Goal: Book appointment/travel/reservation

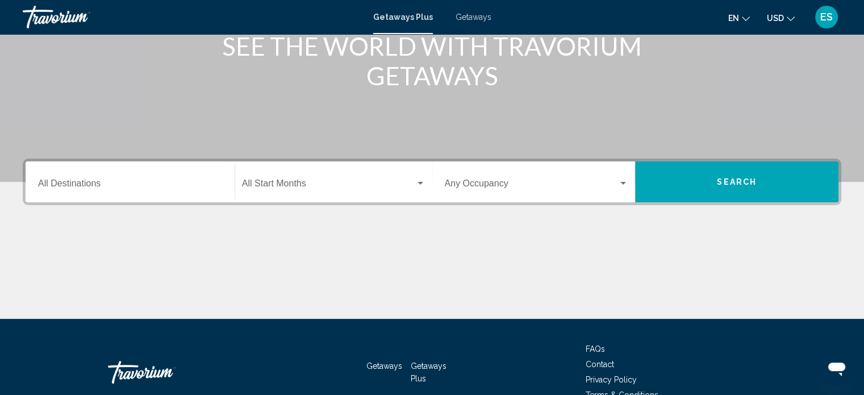
scroll to position [211, 0]
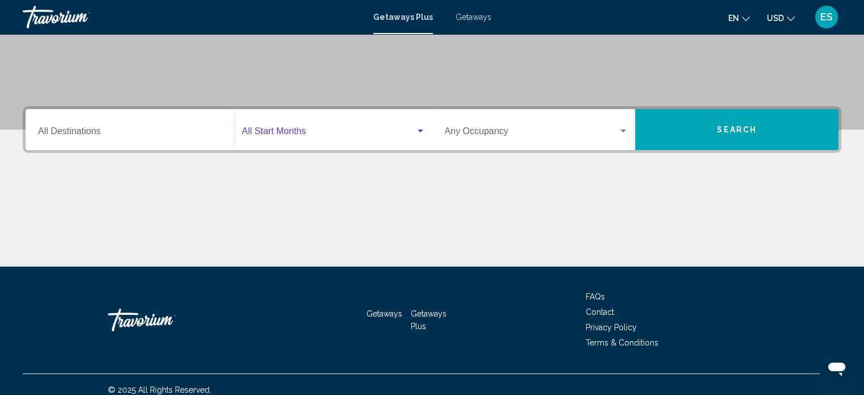
click at [420, 136] on div "Search widget" at bounding box center [334, 133] width 184 height 10
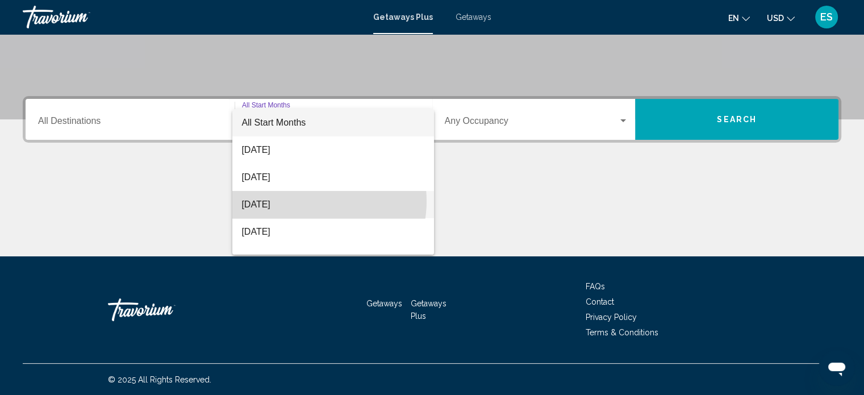
click at [314, 201] on span "[DATE]" at bounding box center [333, 204] width 184 height 27
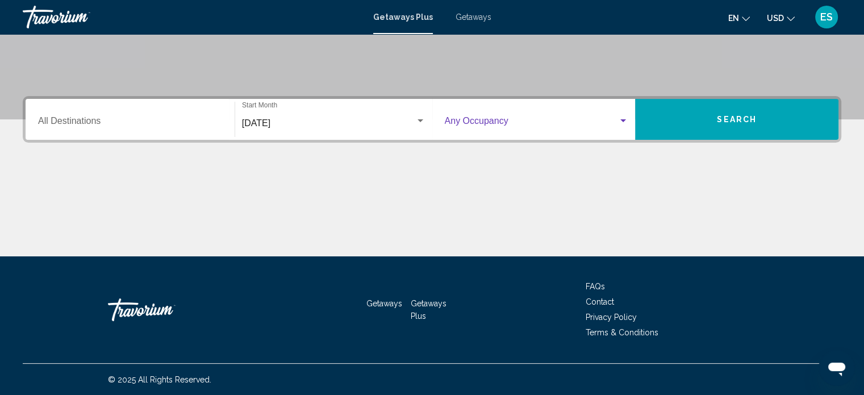
click at [619, 121] on div "Search widget" at bounding box center [623, 120] width 10 height 9
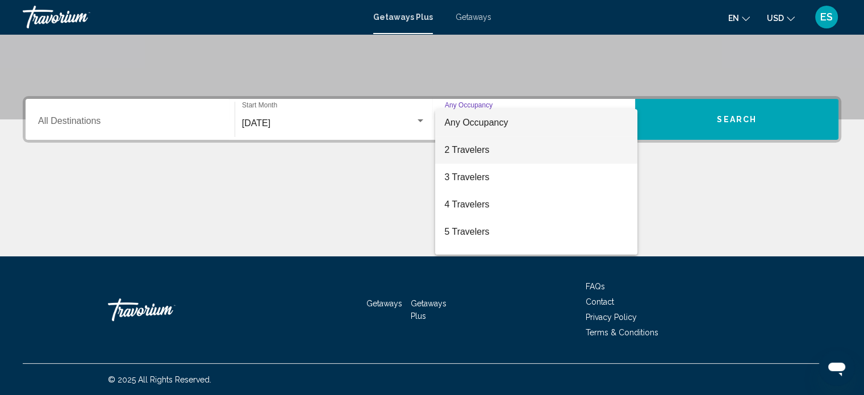
click at [476, 153] on span "2 Travelers" at bounding box center [536, 149] width 184 height 27
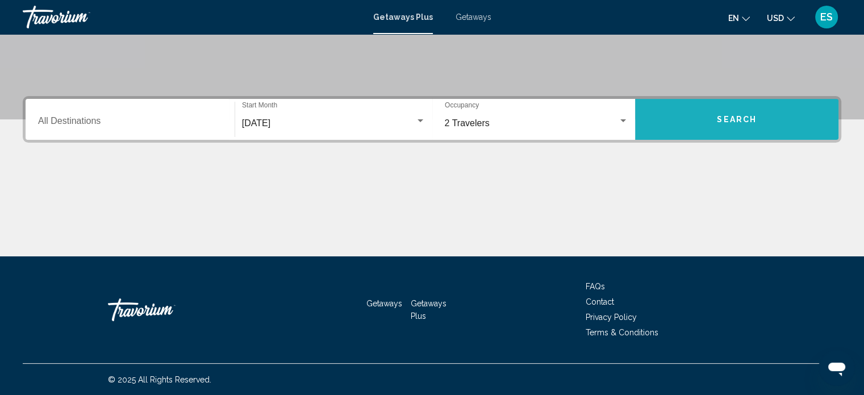
click at [735, 121] on span "Search" at bounding box center [737, 119] width 40 height 9
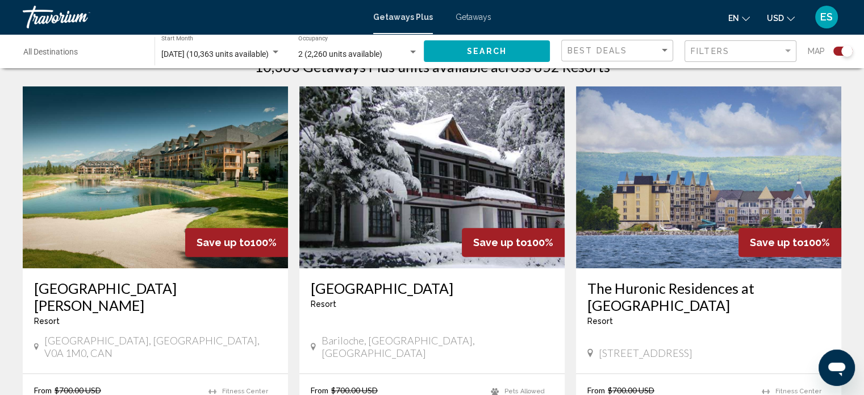
scroll to position [423, 0]
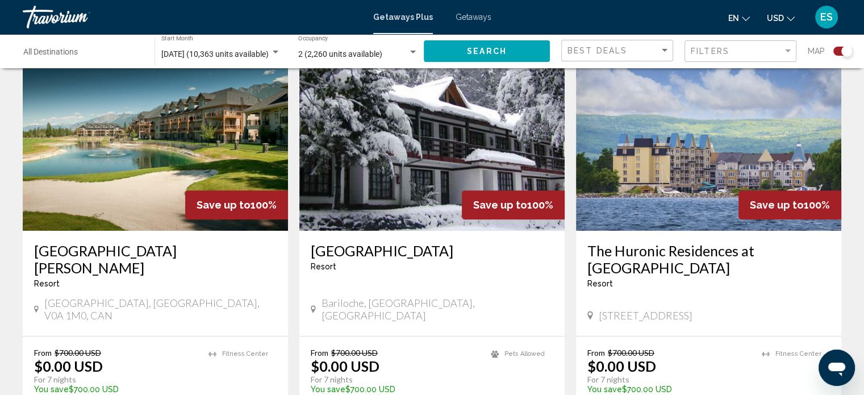
drag, startPoint x: 785, startPoint y: 50, endPoint x: 815, endPoint y: 51, distance: 29.5
click at [815, 51] on span "Map" at bounding box center [816, 51] width 17 height 16
click at [787, 47] on div "Filter" at bounding box center [788, 51] width 10 height 9
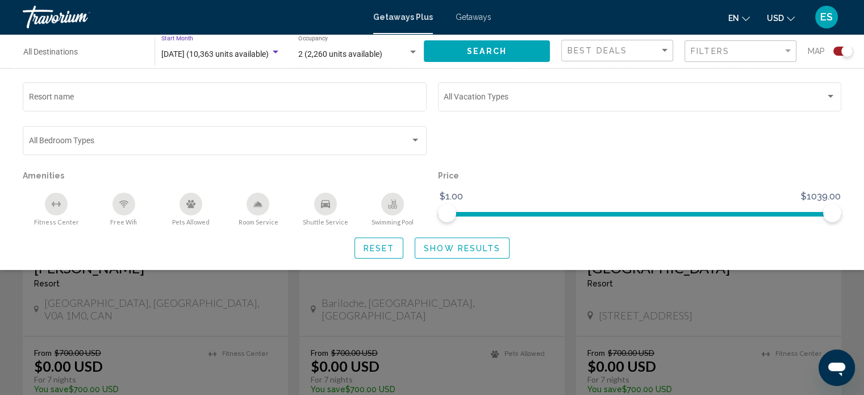
click at [273, 52] on div "Search widget" at bounding box center [276, 52] width 6 height 3
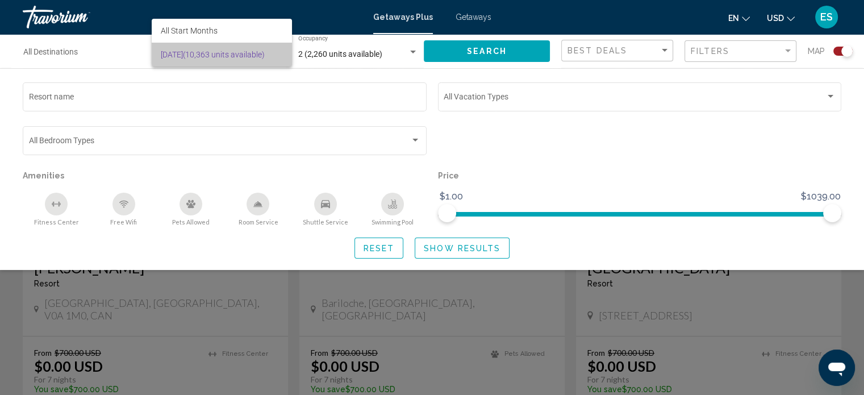
click at [273, 52] on span "[DATE] (10,363 units available)" at bounding box center [222, 55] width 122 height 24
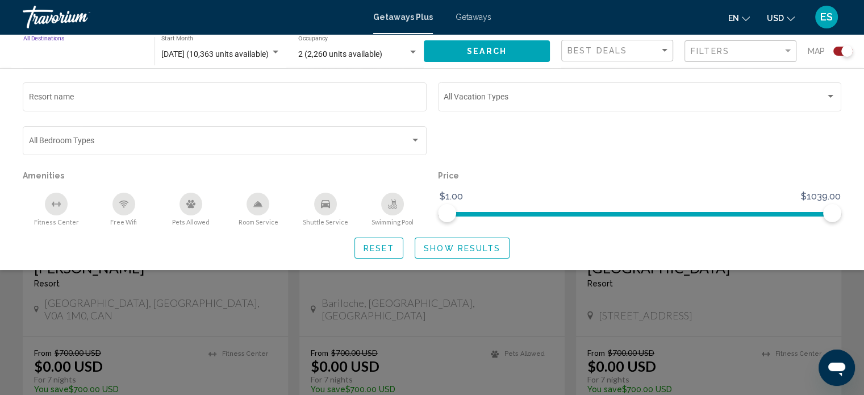
click at [72, 50] on input "Destination All Destinations" at bounding box center [83, 54] width 120 height 9
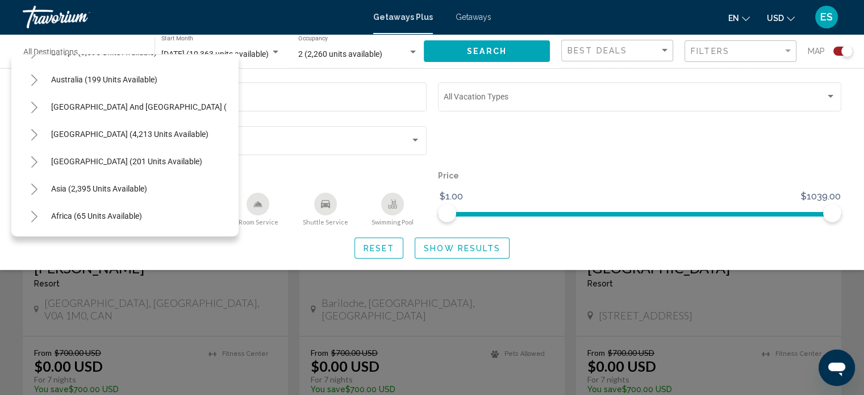
scroll to position [159, 0]
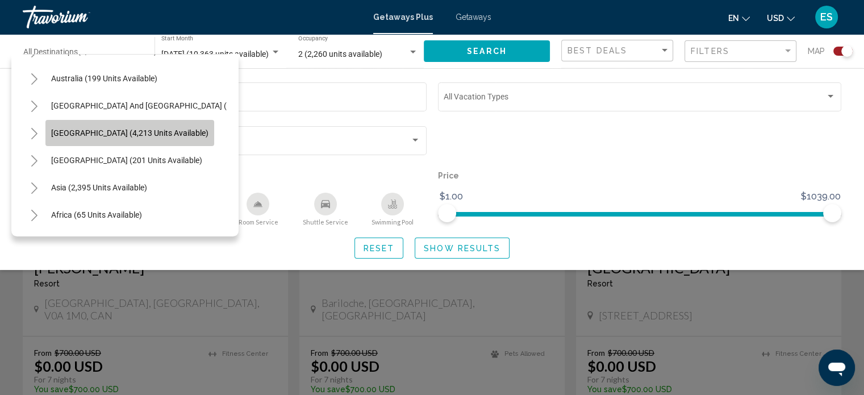
click at [166, 133] on span "[GEOGRAPHIC_DATA] (4,213 units available)" at bounding box center [129, 132] width 157 height 9
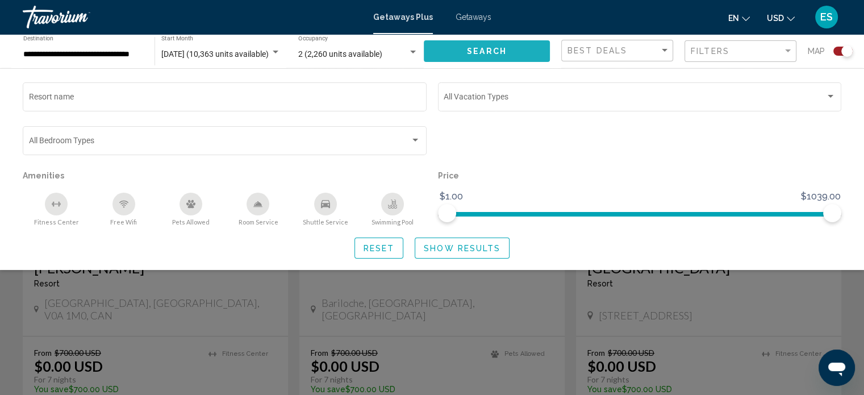
click at [482, 44] on button "Search" at bounding box center [487, 50] width 126 height 21
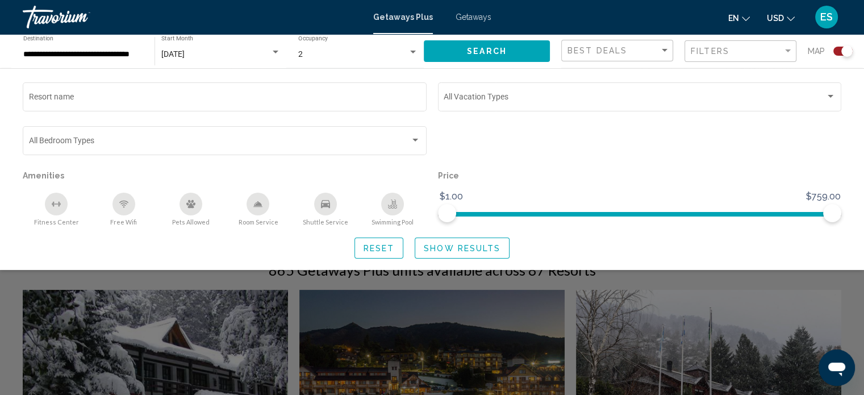
scroll to position [211, 0]
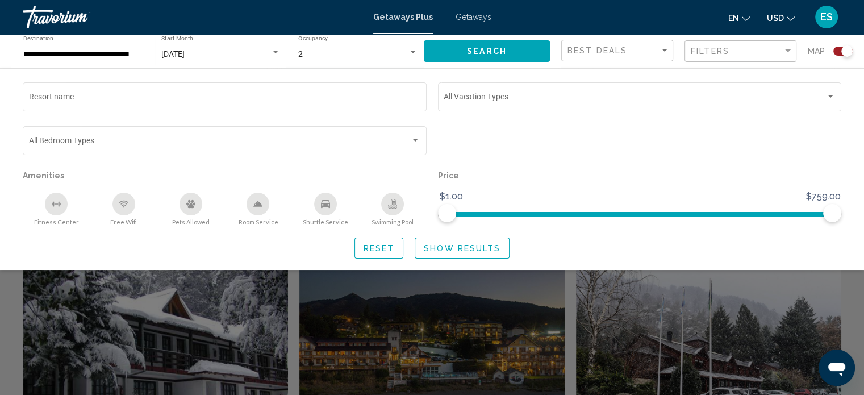
drag, startPoint x: 790, startPoint y: 255, endPoint x: 839, endPoint y: 279, distance: 54.4
click at [839, 279] on div "Search widget" at bounding box center [432, 282] width 864 height 224
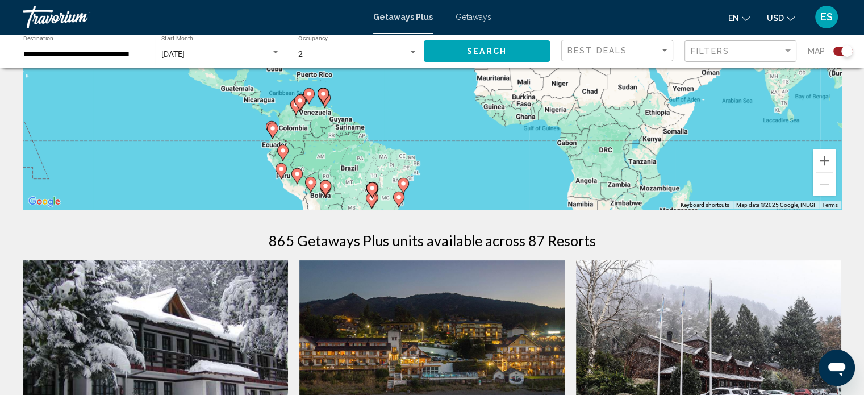
drag, startPoint x: 870, startPoint y: 389, endPoint x: 640, endPoint y: 234, distance: 278.0
click at [640, 234] on div "865 Getaways Plus units available across 87 Resorts" at bounding box center [432, 240] width 819 height 17
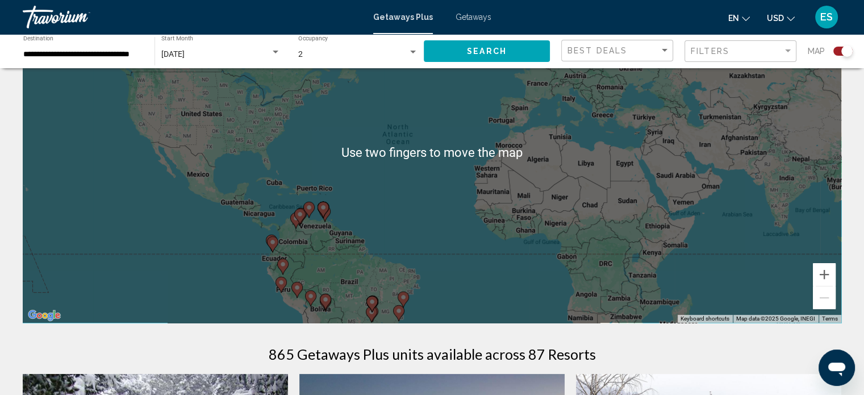
scroll to position [97, 0]
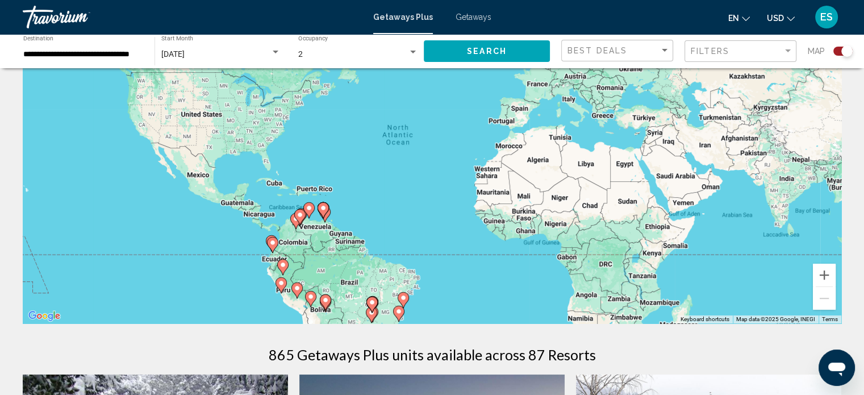
click at [311, 192] on div "To activate drag with keyboard, press Alt + Enter. Once in keyboard drag state,…" at bounding box center [432, 152] width 819 height 341
click at [302, 195] on div "To activate drag with keyboard, press Alt + Enter. Once in keyboard drag state,…" at bounding box center [432, 152] width 819 height 341
click at [145, 54] on div "**********" at bounding box center [83, 51] width 132 height 31
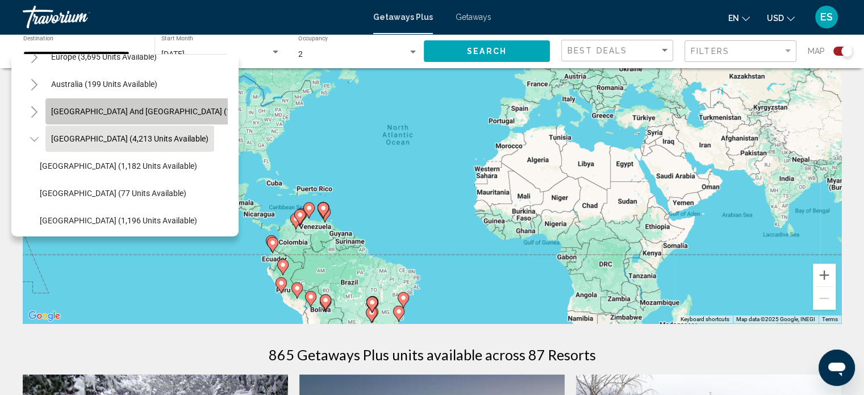
scroll to position [0, 0]
click at [151, 109] on span "[GEOGRAPHIC_DATA] and [GEOGRAPHIC_DATA] (127 units available)" at bounding box center [173, 111] width 245 height 9
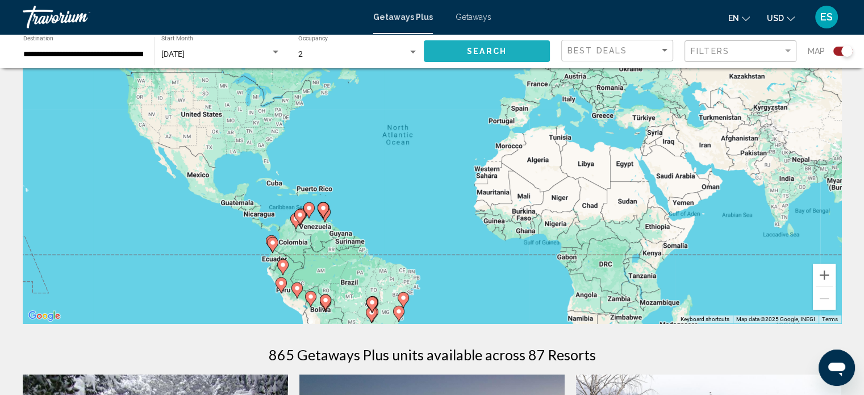
click at [443, 49] on button "Search" at bounding box center [487, 50] width 126 height 21
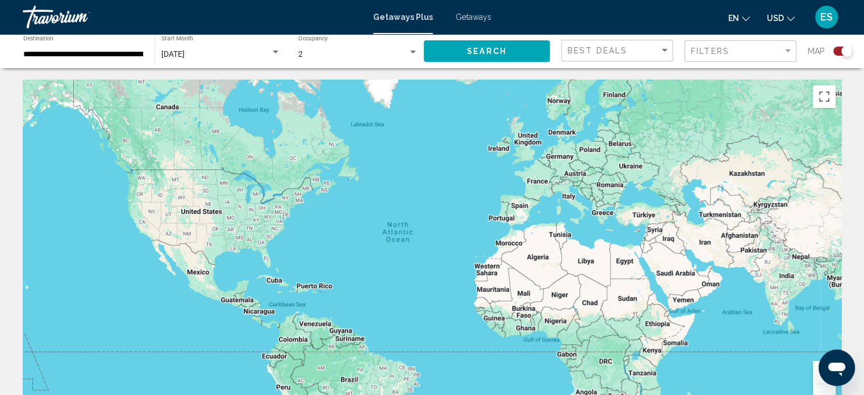
click at [127, 49] on div "**********" at bounding box center [83, 51] width 120 height 31
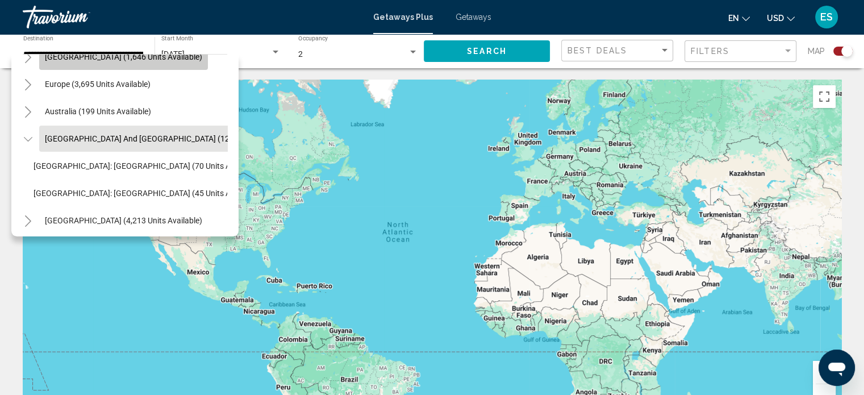
click at [173, 58] on span "[GEOGRAPHIC_DATA] (1,646 units available)" at bounding box center [123, 56] width 157 height 9
type input "**********"
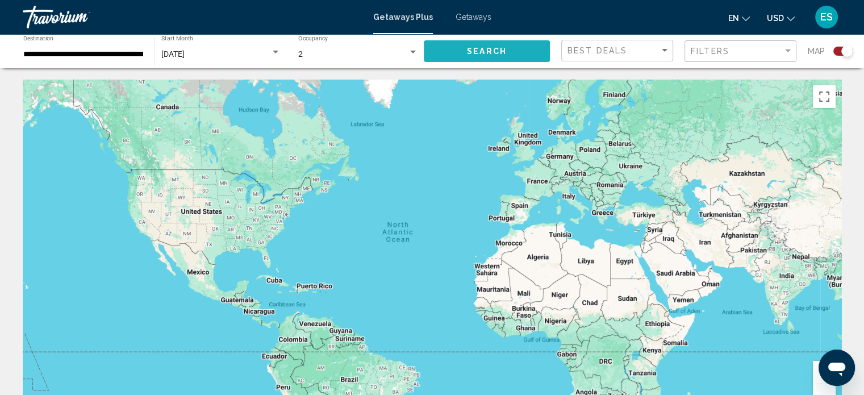
click at [471, 47] on span "Search" at bounding box center [487, 51] width 40 height 9
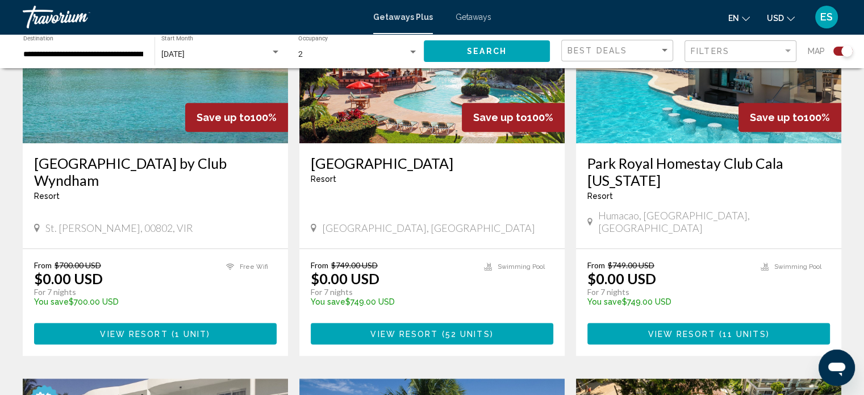
scroll to position [952, 0]
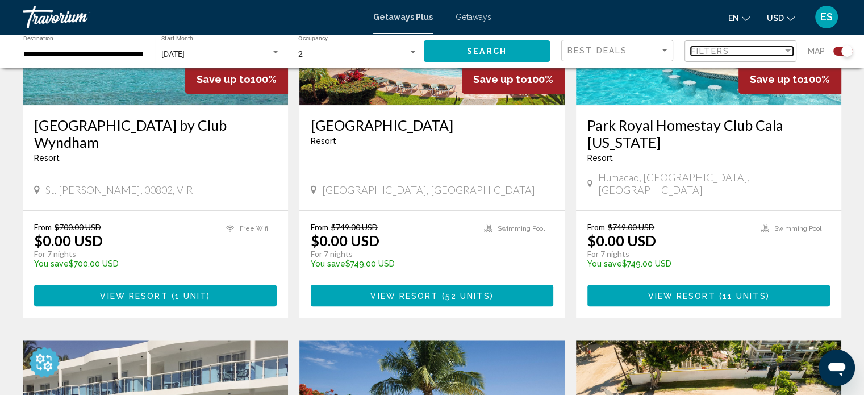
click at [788, 48] on div "Filter" at bounding box center [788, 51] width 10 height 9
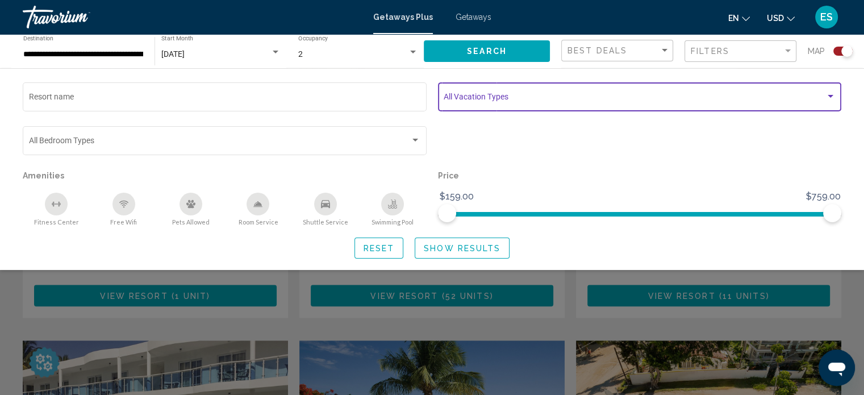
click at [503, 97] on span "Search widget" at bounding box center [635, 98] width 382 height 9
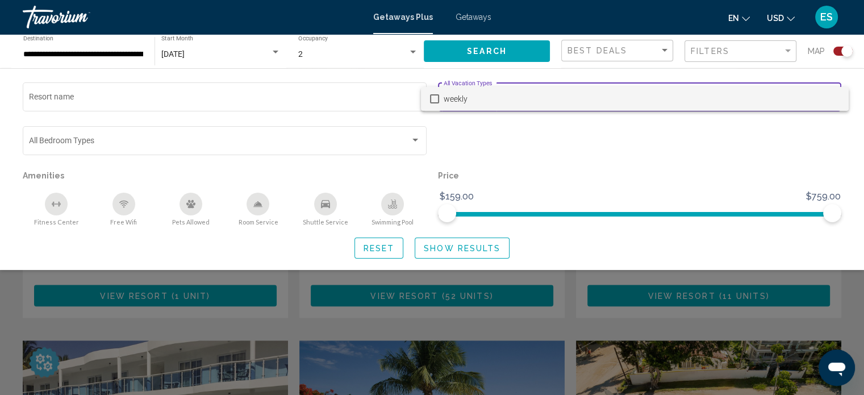
click at [484, 136] on div at bounding box center [432, 197] width 864 height 395
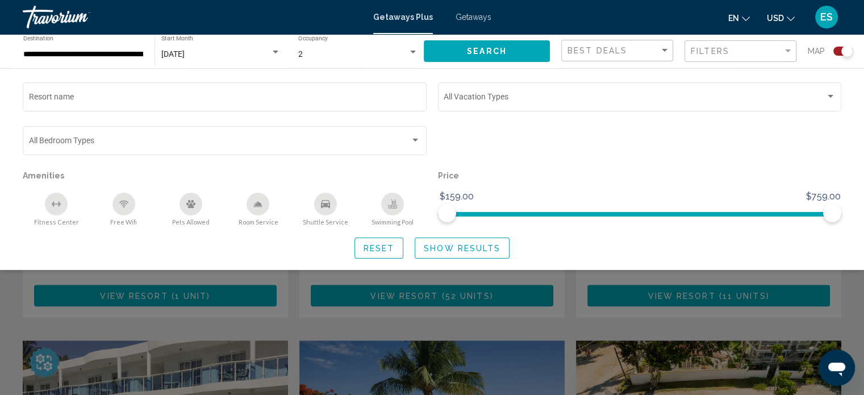
click at [744, 312] on div "Search widget" at bounding box center [432, 282] width 864 height 224
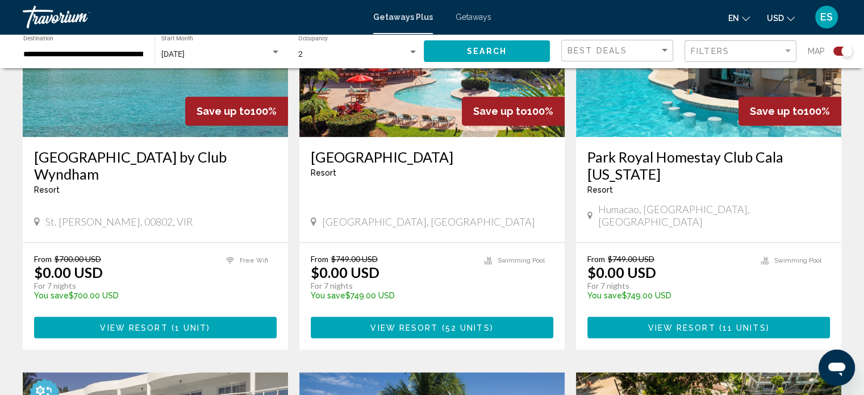
scroll to position [928, 0]
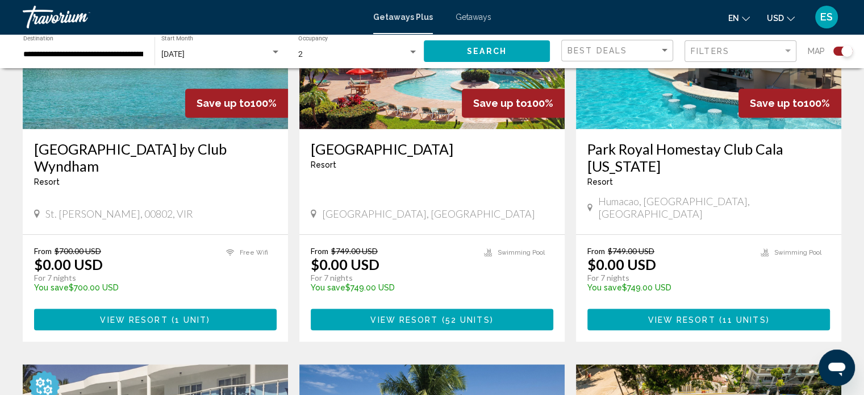
click at [709, 157] on h3 "Park Royal Homestay Club Cala [US_STATE]" at bounding box center [708, 157] width 243 height 34
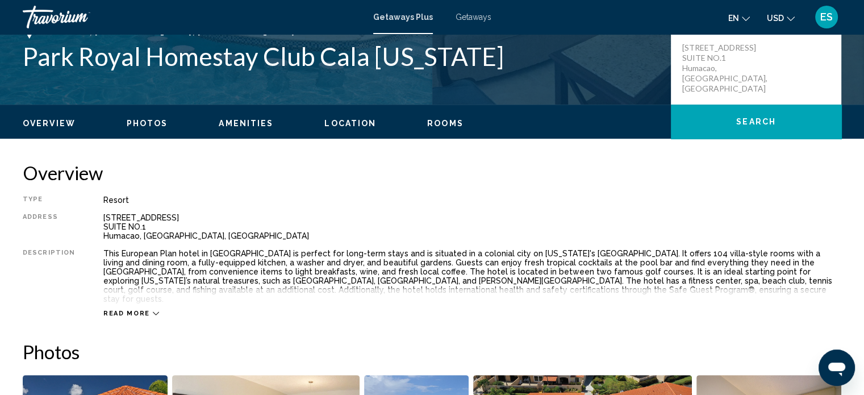
scroll to position [309, 0]
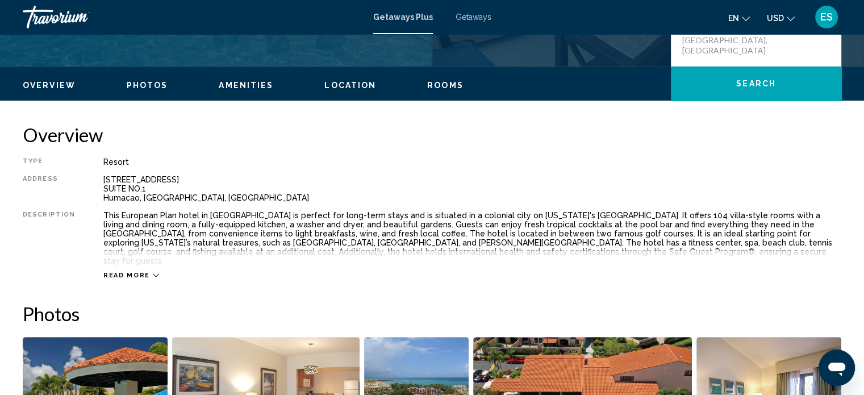
click at [158, 268] on div "Read more" at bounding box center [472, 263] width 738 height 31
click at [153, 268] on div "Read more" at bounding box center [472, 263] width 738 height 31
click at [153, 272] on icon "Main content" at bounding box center [156, 275] width 6 height 6
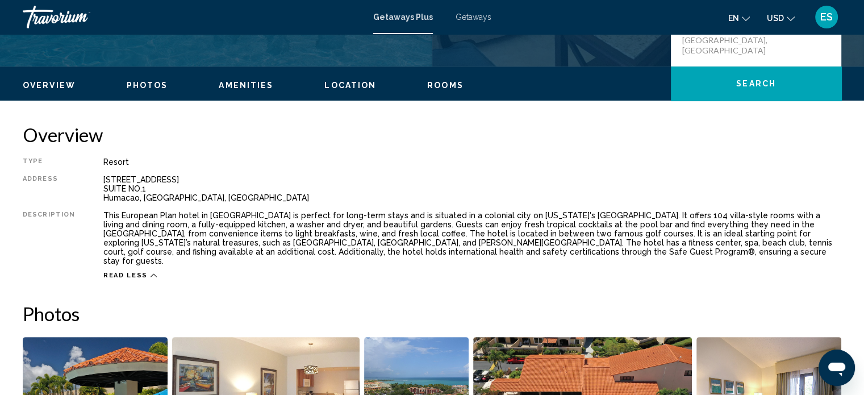
click at [253, 89] on span "Amenities" at bounding box center [246, 85] width 55 height 9
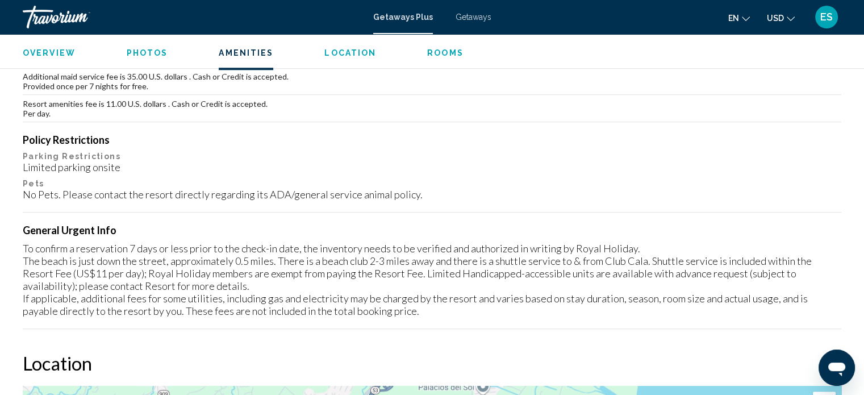
scroll to position [1163, 0]
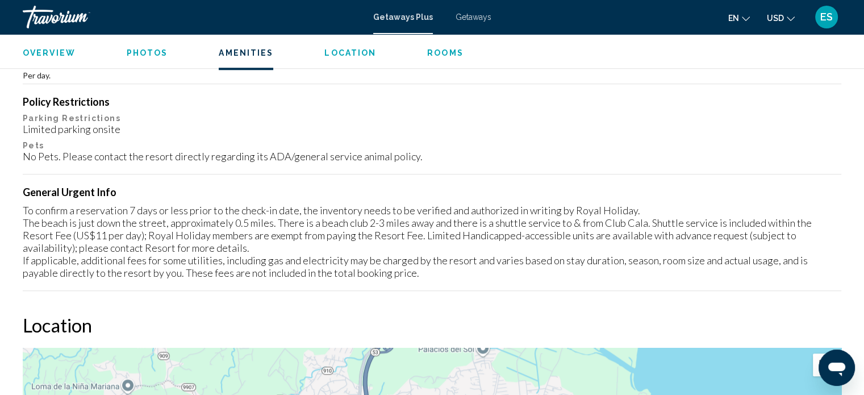
click at [20, 1] on mat-toolbar "Getaways Plus Getaways en English Español Français Italiano Português русский U…" at bounding box center [432, 17] width 864 height 34
click at [55, 51] on span "Overview" at bounding box center [49, 52] width 53 height 9
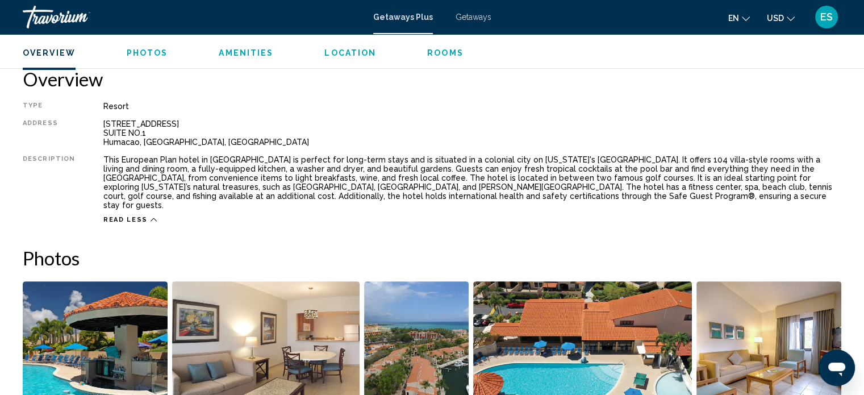
scroll to position [364, 0]
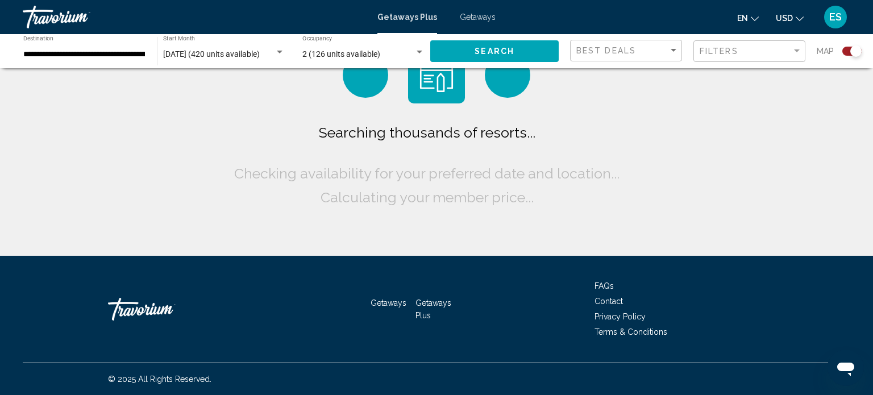
click at [512, 71] on div "Main content" at bounding box center [507, 74] width 45 height 45
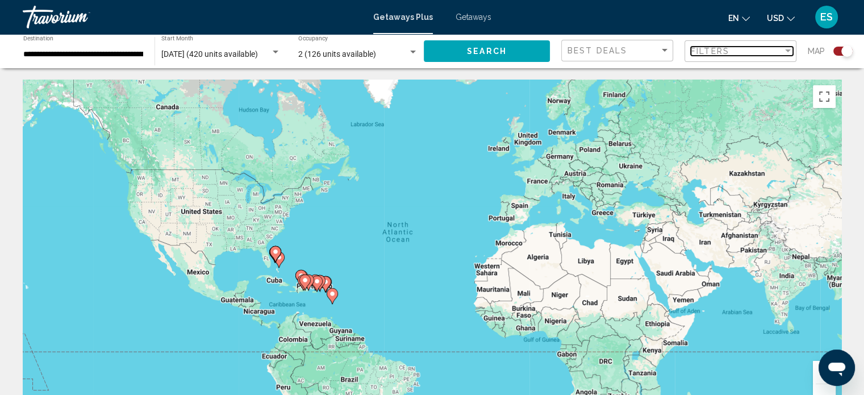
click at [791, 48] on div "Filter" at bounding box center [788, 51] width 10 height 9
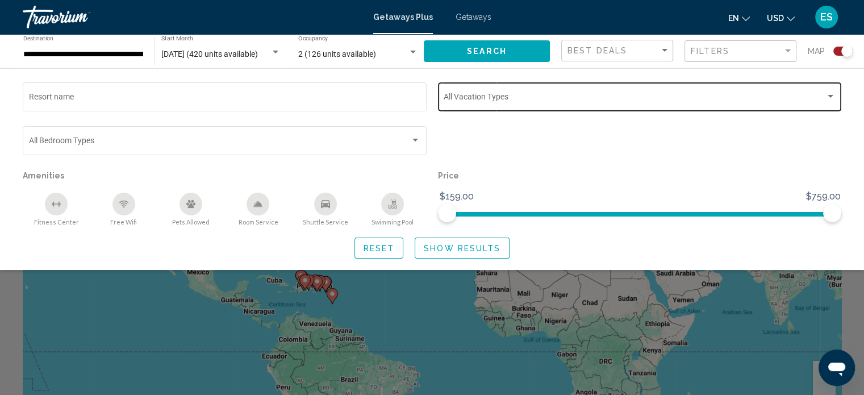
click at [748, 108] on div "Vacation Types All Vacation Types" at bounding box center [640, 95] width 392 height 31
click at [698, 154] on div at bounding box center [432, 197] width 864 height 395
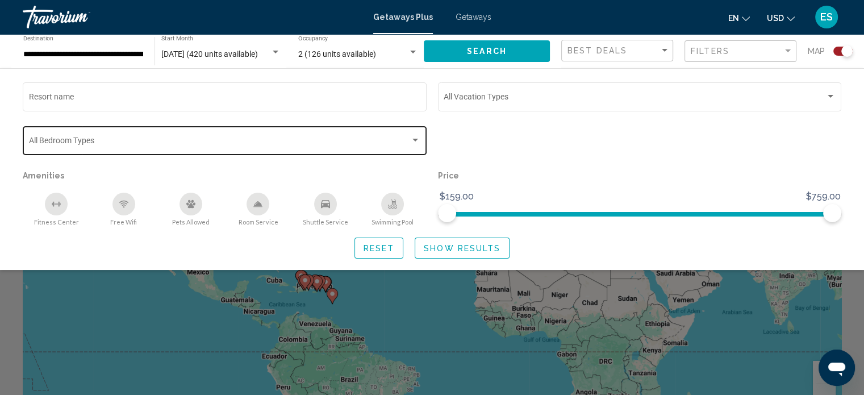
click at [357, 141] on span "Search widget" at bounding box center [220, 142] width 382 height 9
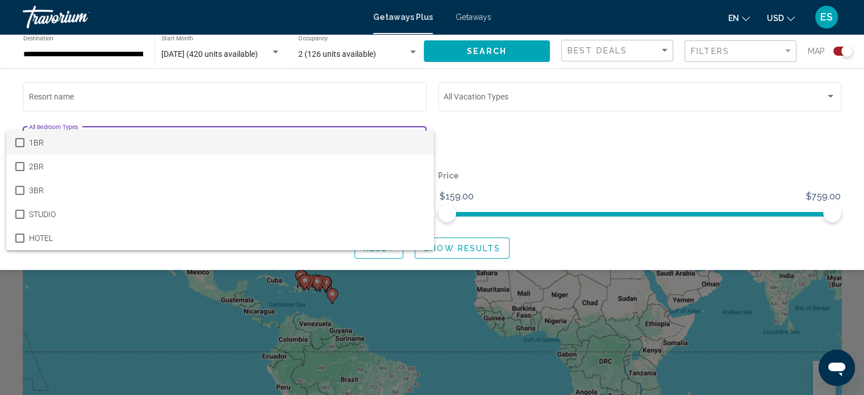
click at [501, 125] on div at bounding box center [432, 197] width 864 height 395
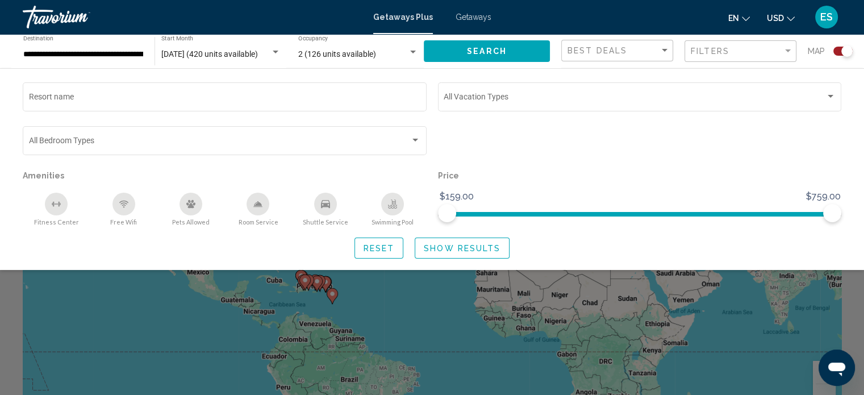
click at [126, 214] on div "Free Wifi" at bounding box center [123, 204] width 23 height 23
click at [393, 202] on icon "Swimming Pool" at bounding box center [393, 202] width 5 height 6
click at [323, 209] on icon "Shuttle Service" at bounding box center [325, 203] width 9 height 9
click at [254, 204] on icon "Room Service" at bounding box center [257, 203] width 9 height 9
click at [46, 206] on div "Fitness Center" at bounding box center [56, 204] width 23 height 23
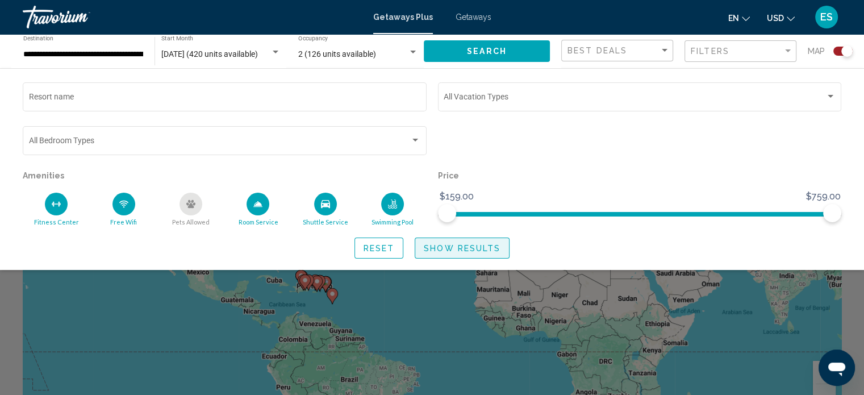
click at [462, 254] on button "Show Results" at bounding box center [462, 247] width 95 height 21
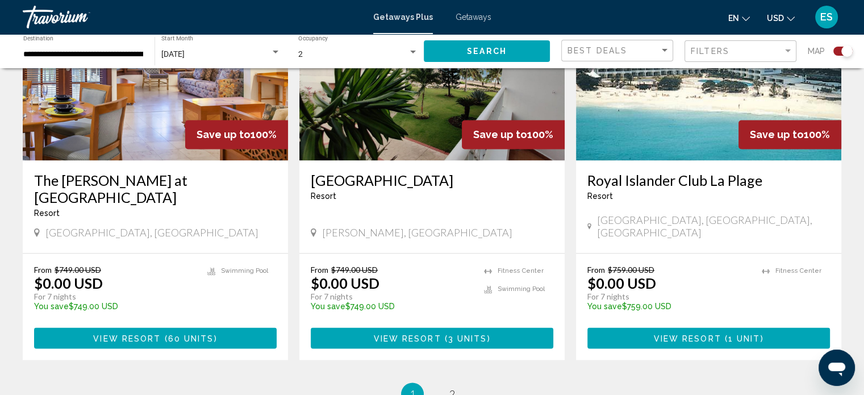
scroll to position [1724, 0]
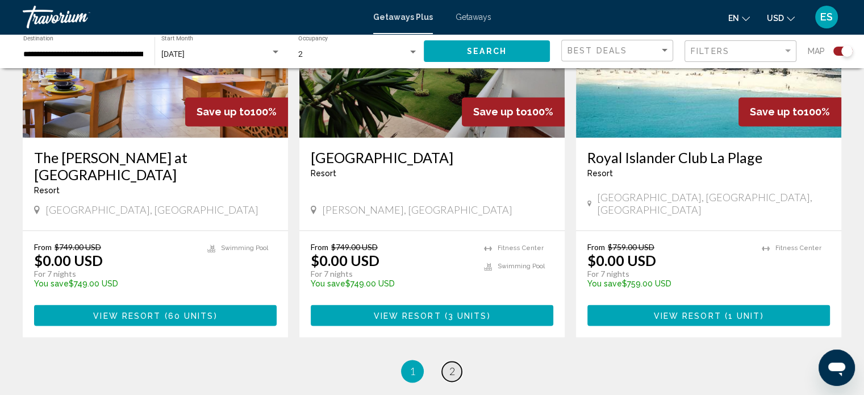
click at [453, 365] on span "2" at bounding box center [452, 371] width 6 height 12
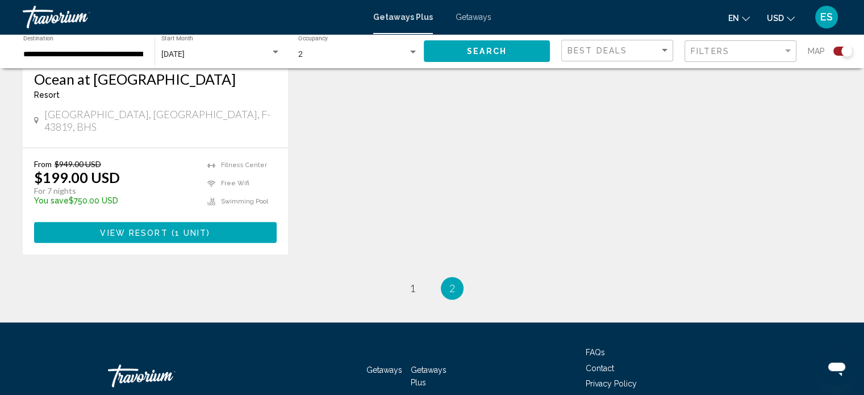
scroll to position [1825, 0]
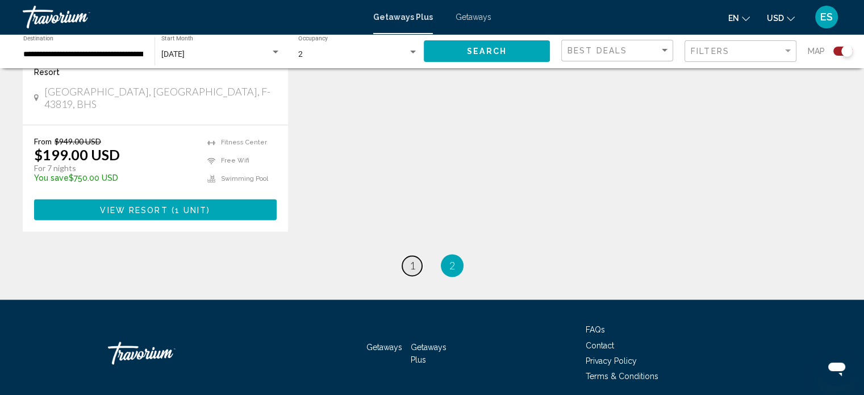
click at [410, 259] on span "1" at bounding box center [413, 265] width 6 height 12
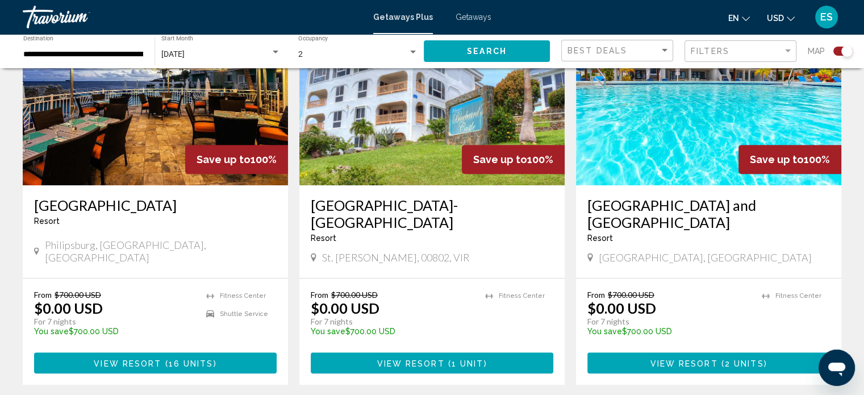
scroll to position [483, 0]
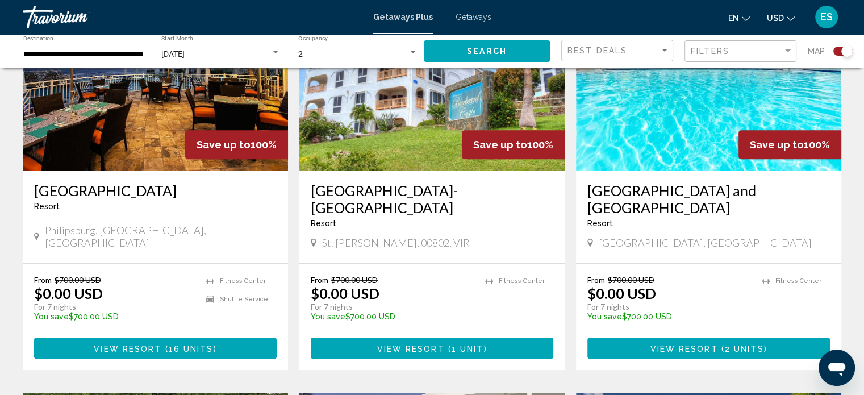
click at [706, 190] on h3 "[GEOGRAPHIC_DATA] and [GEOGRAPHIC_DATA]" at bounding box center [708, 199] width 243 height 34
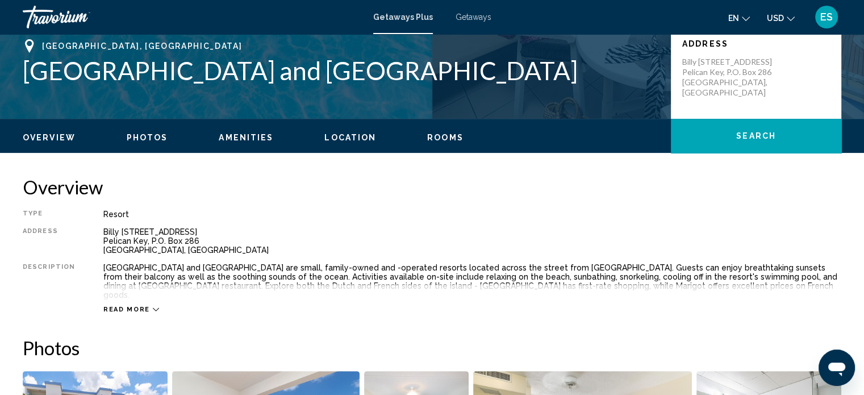
scroll to position [354, 0]
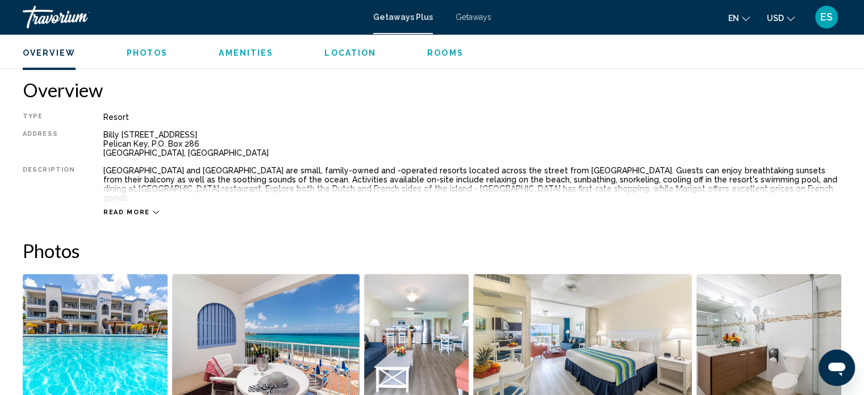
click at [153, 209] on icon "Main content" at bounding box center [156, 212] width 6 height 6
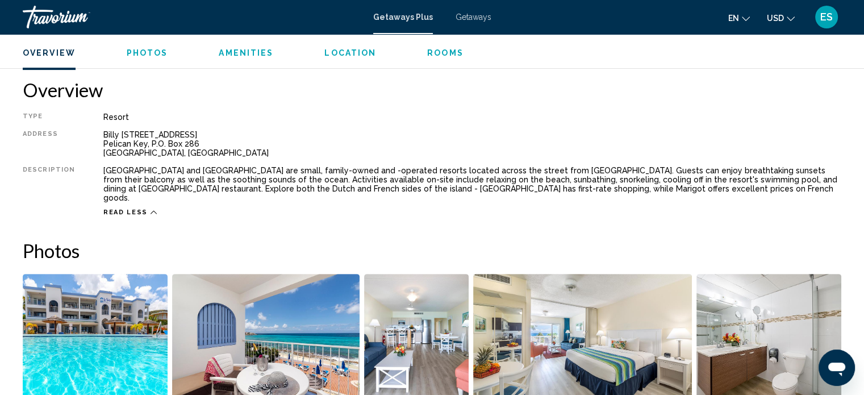
click at [151, 211] on icon "Main content" at bounding box center [154, 212] width 6 height 3
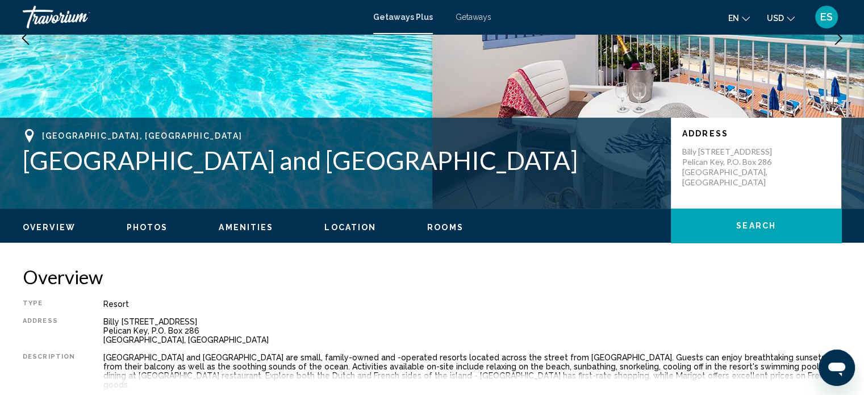
click at [263, 222] on button "Amenities" at bounding box center [246, 227] width 55 height 10
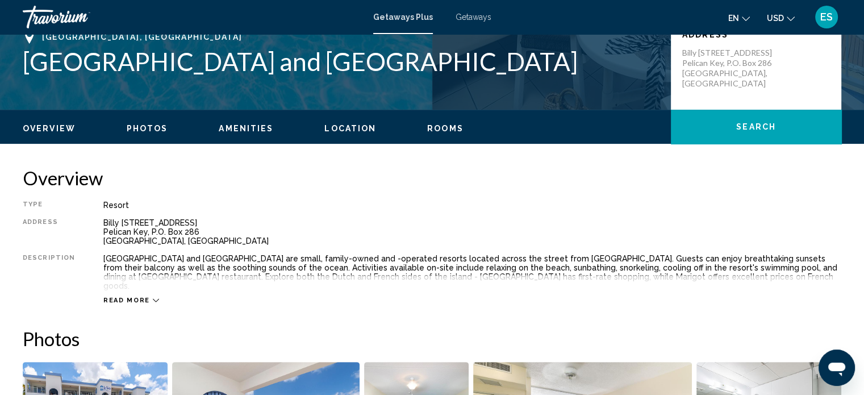
scroll to position [243, 0]
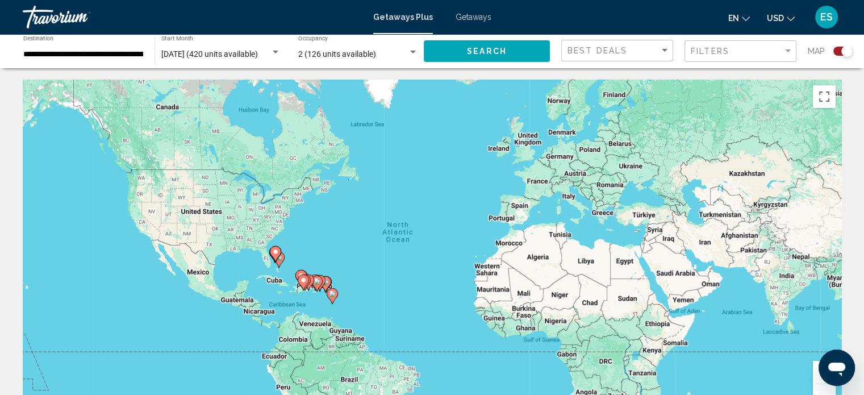
click at [116, 59] on input "**********" at bounding box center [83, 54] width 120 height 9
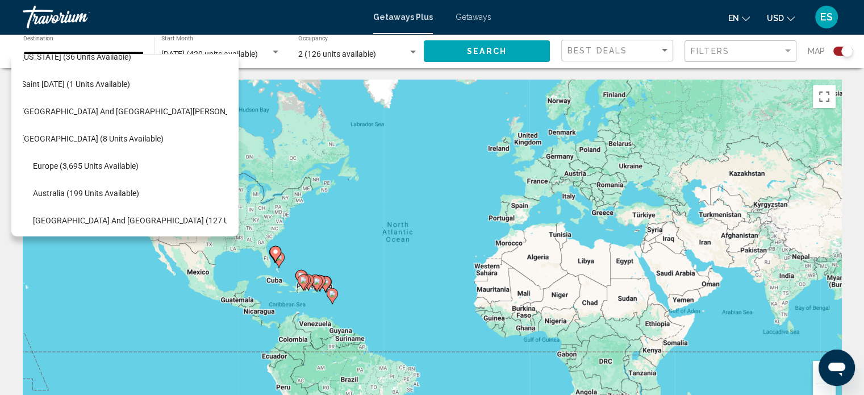
scroll to position [294, 18]
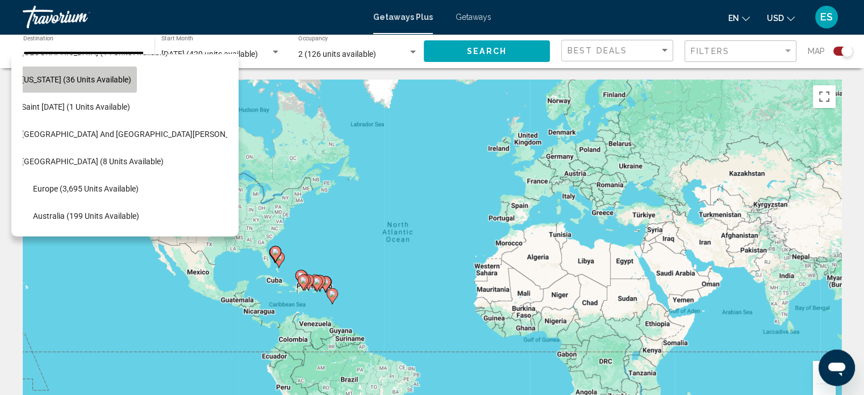
click at [123, 77] on span "[US_STATE] (36 units available)" at bounding box center [77, 79] width 110 height 9
type input "**********"
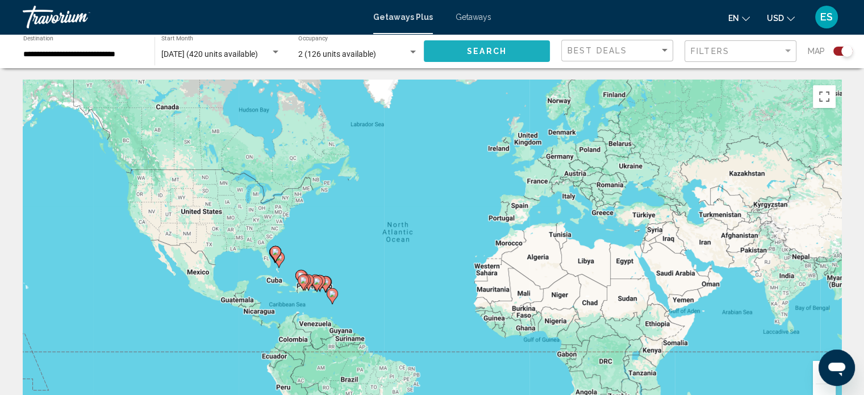
click at [512, 56] on button "Search" at bounding box center [487, 50] width 126 height 21
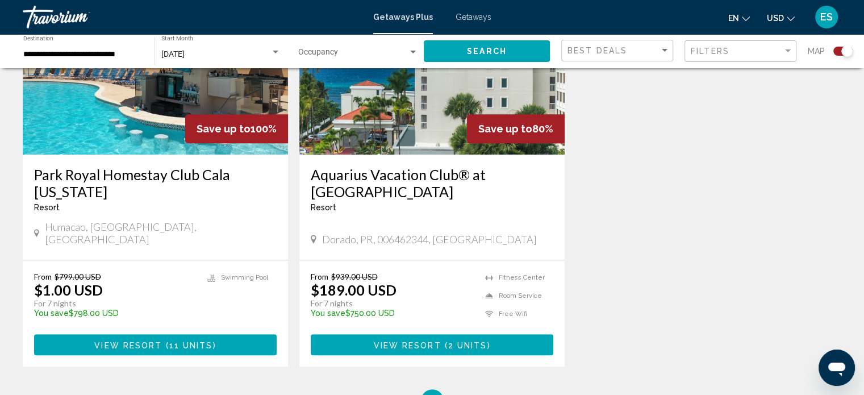
scroll to position [509, 0]
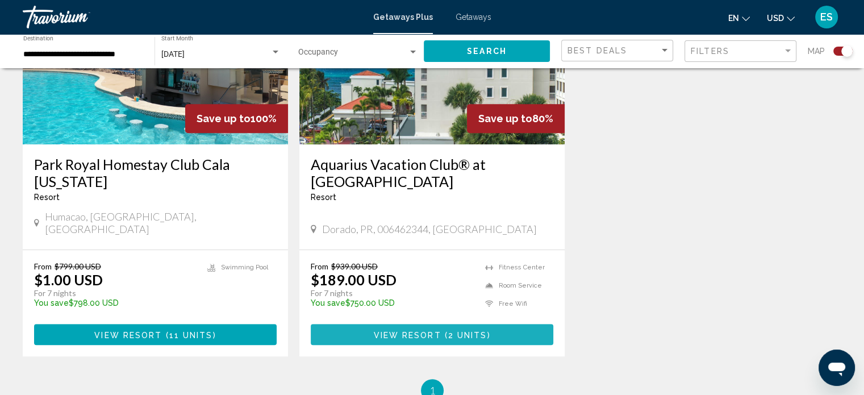
click at [450, 330] on span "2 units" at bounding box center [467, 334] width 39 height 9
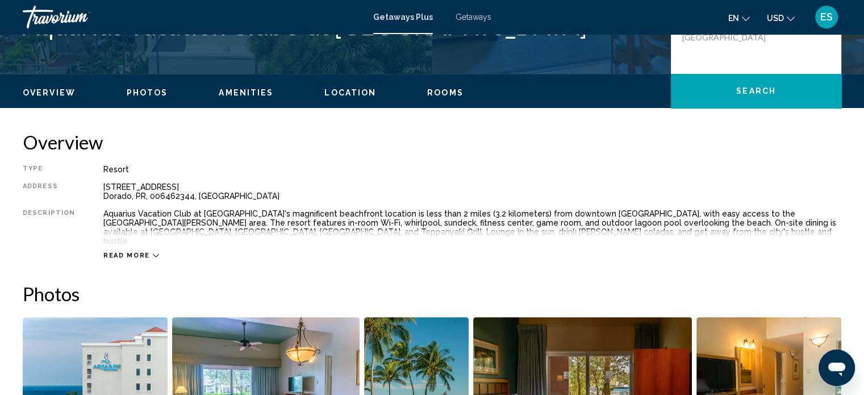
scroll to position [324, 0]
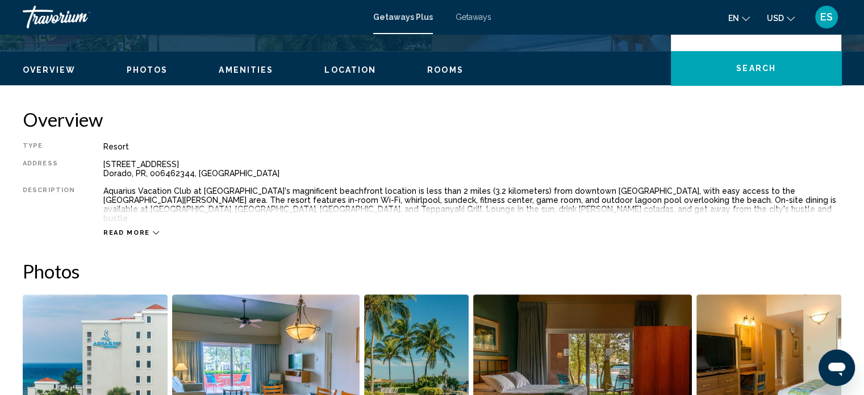
click at [248, 73] on span "Amenities" at bounding box center [246, 69] width 55 height 9
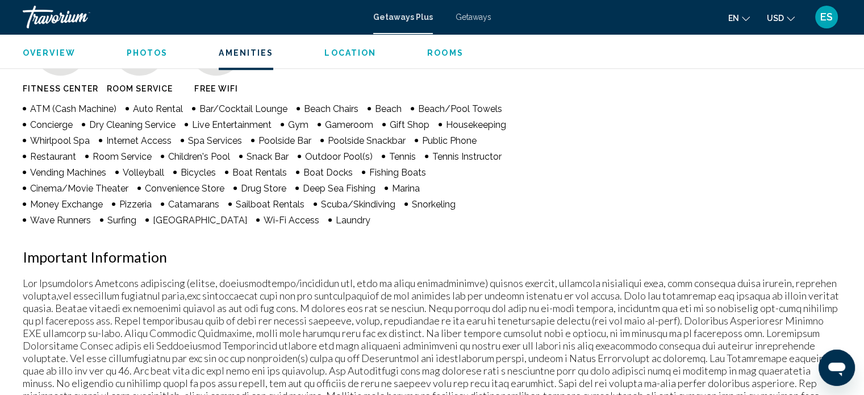
scroll to position [916, 0]
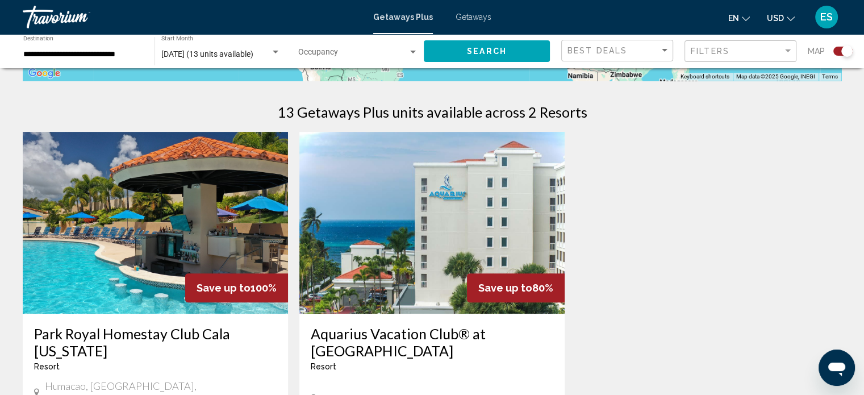
scroll to position [438, 0]
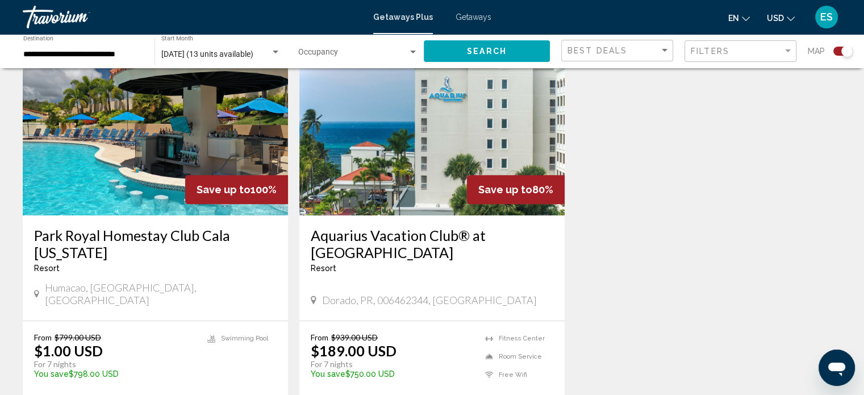
click at [155, 229] on h3 "Park Royal Homestay Club Cala [US_STATE]" at bounding box center [155, 244] width 243 height 34
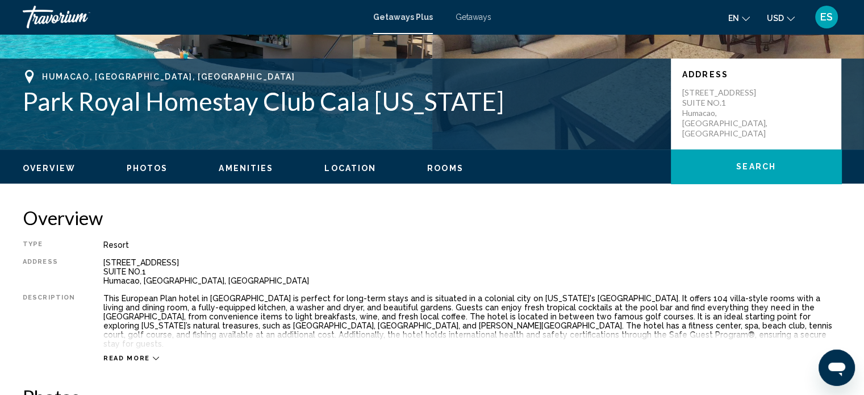
scroll to position [332, 0]
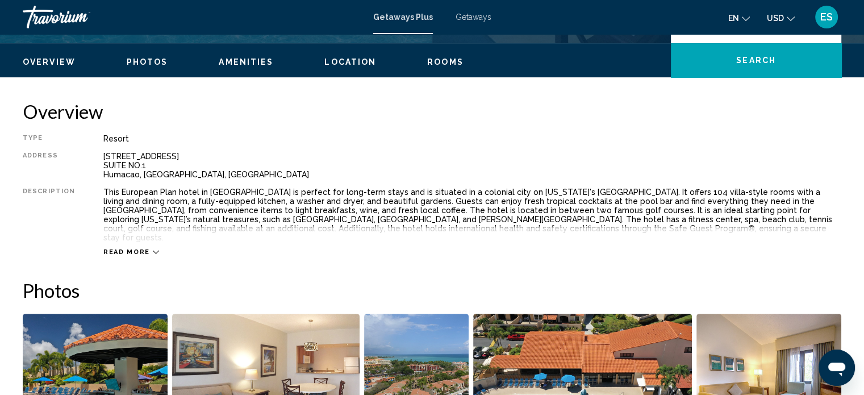
click at [239, 58] on span "Amenities" at bounding box center [246, 61] width 55 height 9
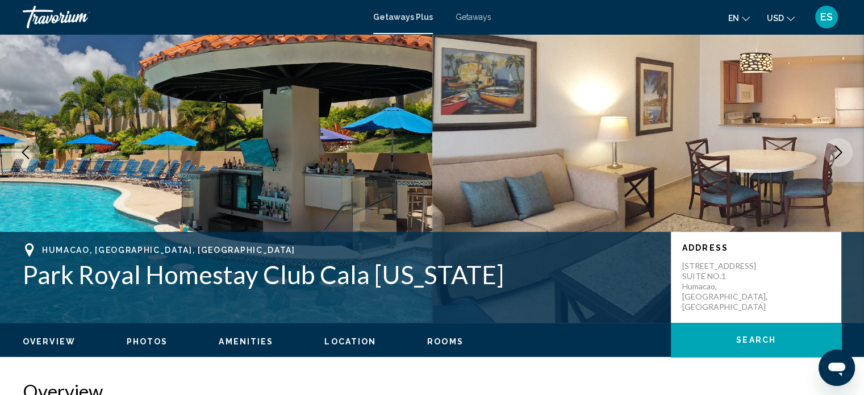
scroll to position [0, 0]
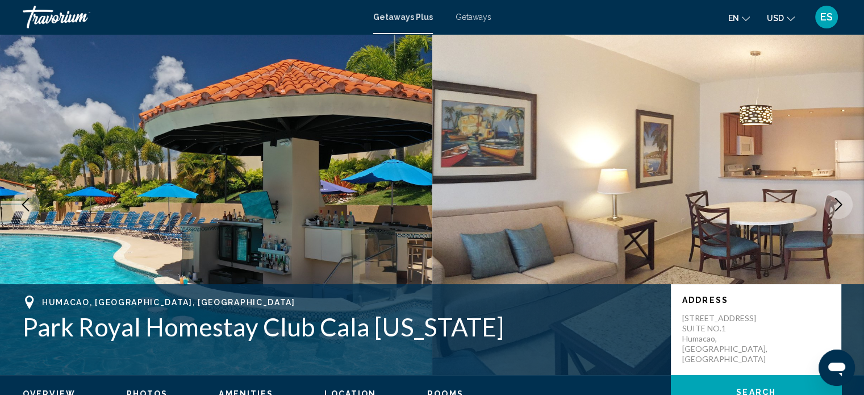
click at [474, 18] on span "Getaways" at bounding box center [474, 16] width 36 height 9
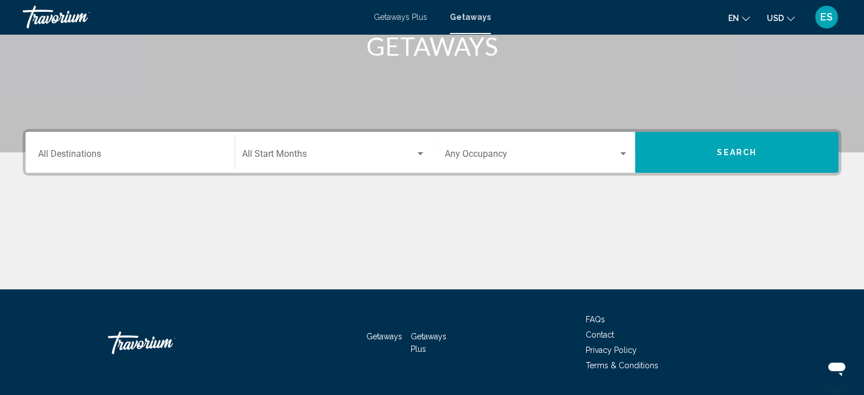
scroll to position [196, 0]
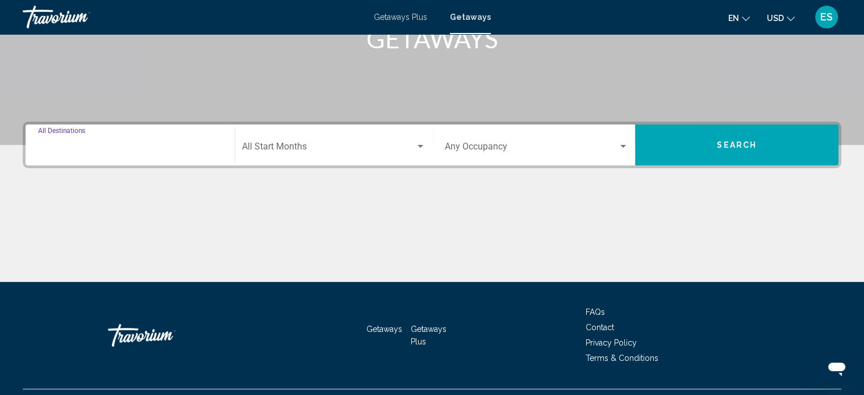
drag, startPoint x: 170, startPoint y: 151, endPoint x: 116, endPoint y: 143, distance: 54.6
click at [116, 144] on input "Destination All Destinations" at bounding box center [130, 149] width 184 height 10
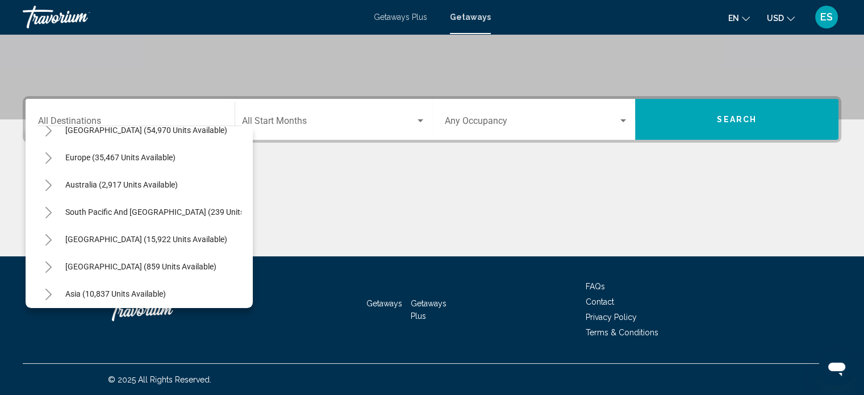
scroll to position [102, 0]
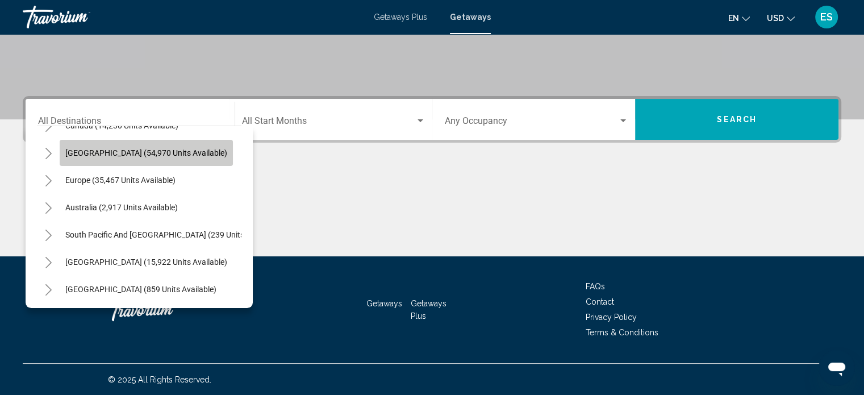
click at [194, 148] on span "[GEOGRAPHIC_DATA] (54,970 units available)" at bounding box center [146, 152] width 162 height 9
type input "**********"
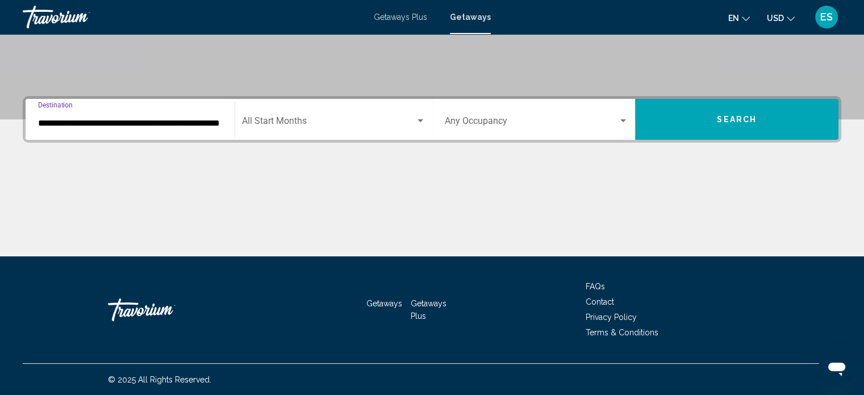
click at [365, 126] on span "Search widget" at bounding box center [328, 123] width 173 height 10
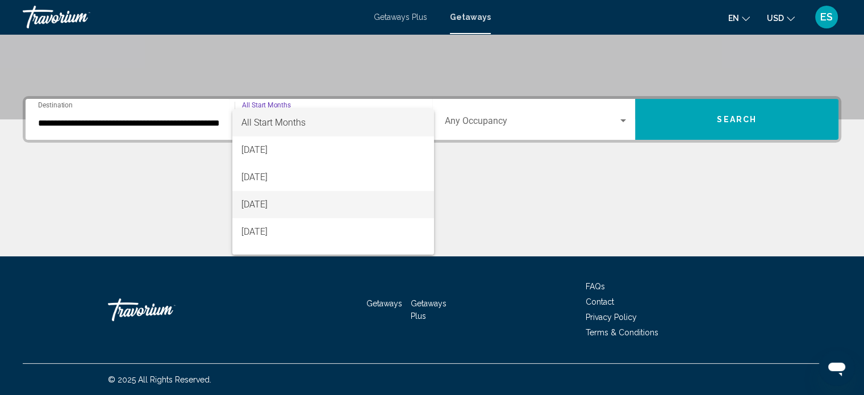
click at [314, 195] on span "[DATE]" at bounding box center [333, 204] width 184 height 27
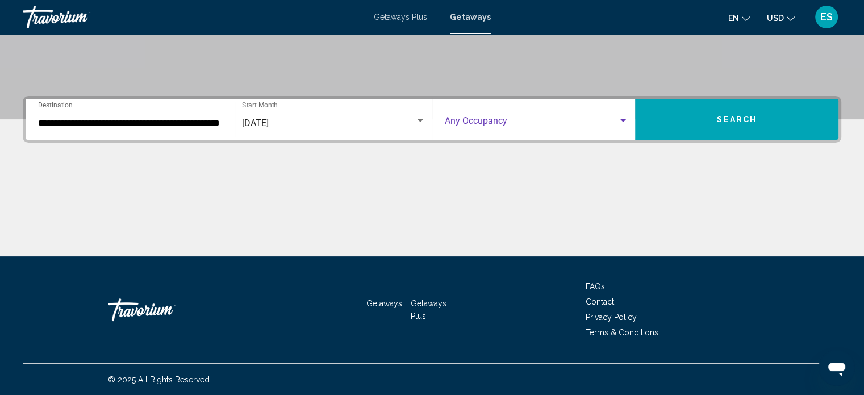
click at [493, 123] on span "Search widget" at bounding box center [532, 123] width 174 height 10
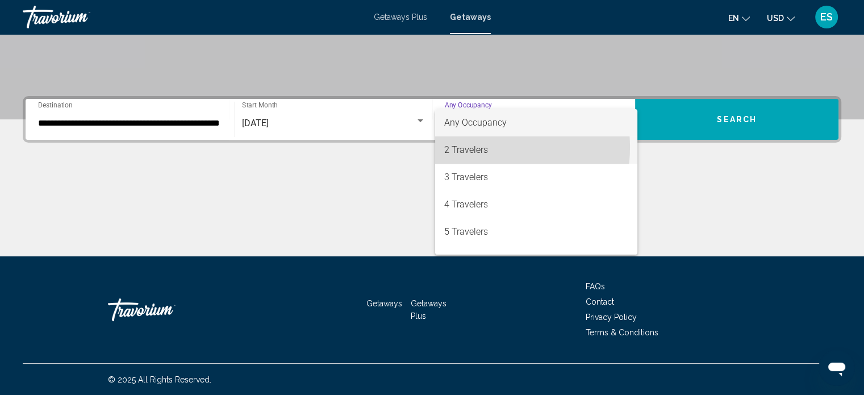
click at [482, 147] on span "2 Travelers" at bounding box center [536, 149] width 184 height 27
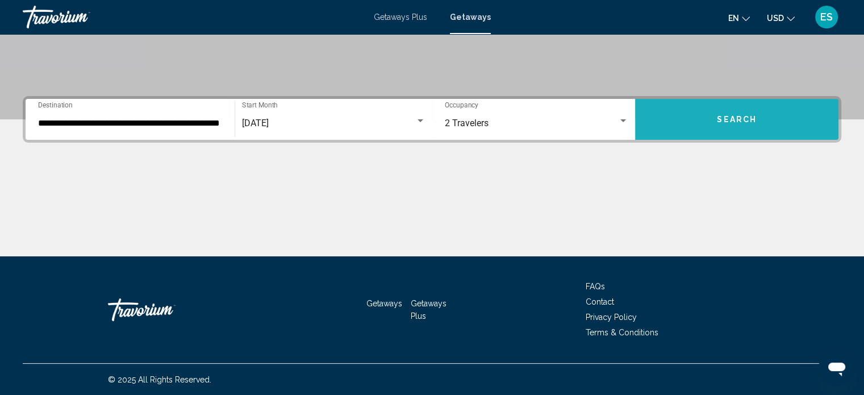
click at [709, 120] on button "Search" at bounding box center [736, 119] width 203 height 41
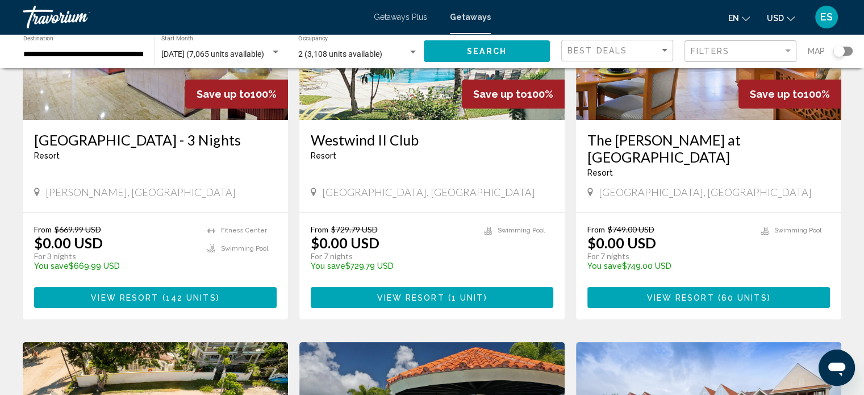
scroll to position [219, 0]
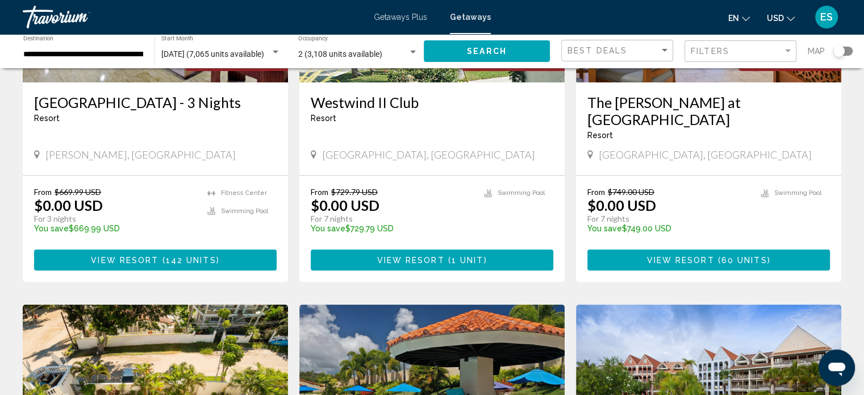
click at [127, 49] on div "**********" at bounding box center [83, 51] width 120 height 31
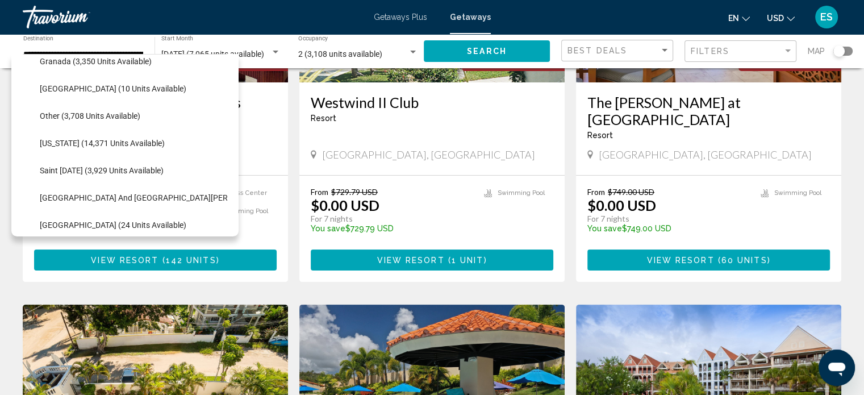
scroll to position [317, 0]
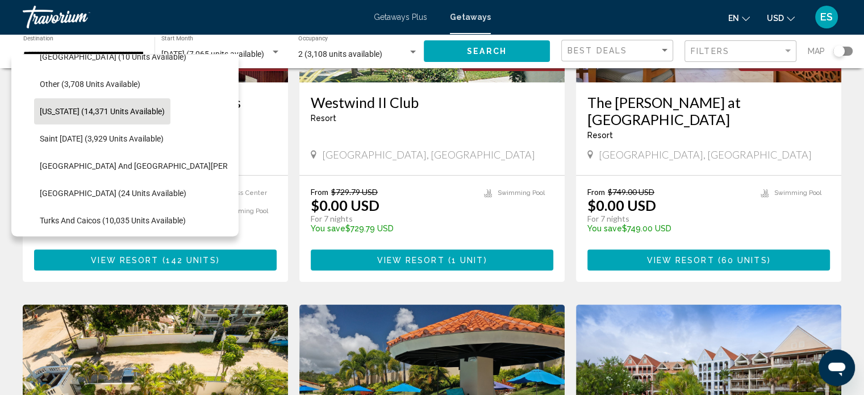
click at [166, 113] on button "[US_STATE] (14,371 units available)" at bounding box center [102, 111] width 136 height 26
type input "**********"
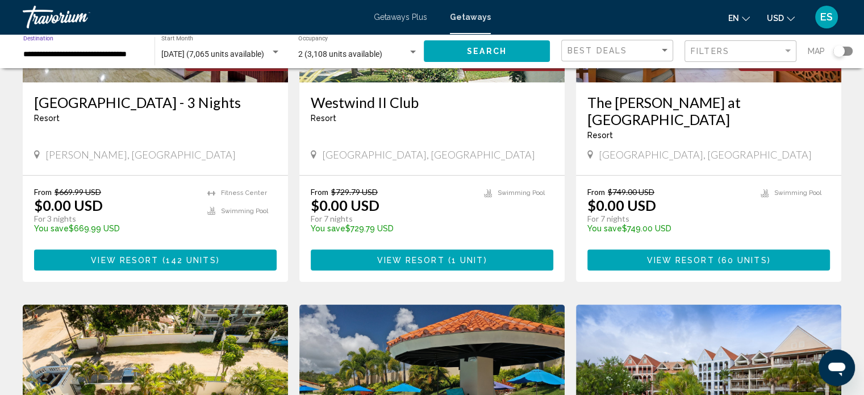
scroll to position [0, 0]
click at [482, 50] on span "Search" at bounding box center [487, 51] width 40 height 9
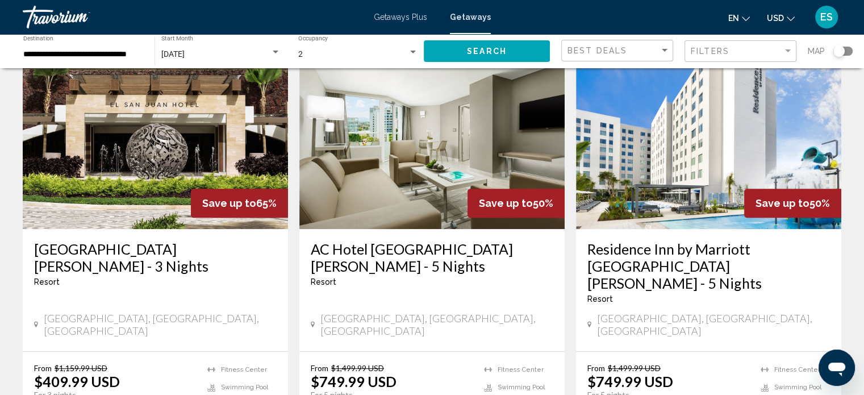
scroll to position [476, 0]
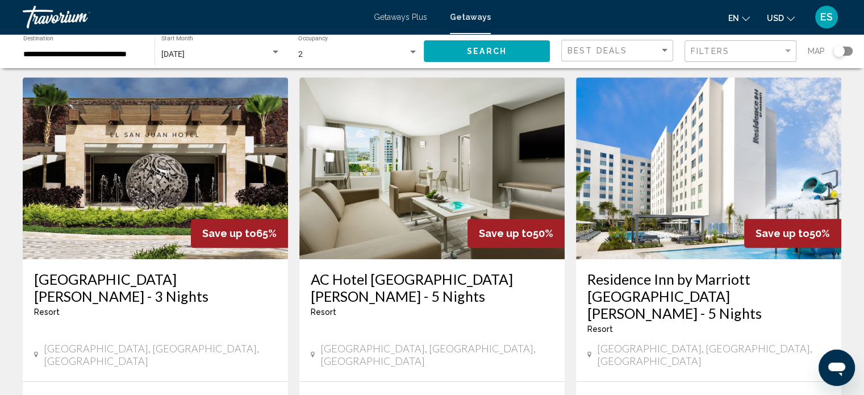
click at [428, 270] on h3 "AC Hotel [GEOGRAPHIC_DATA][PERSON_NAME] - 5 Nights" at bounding box center [432, 287] width 243 height 34
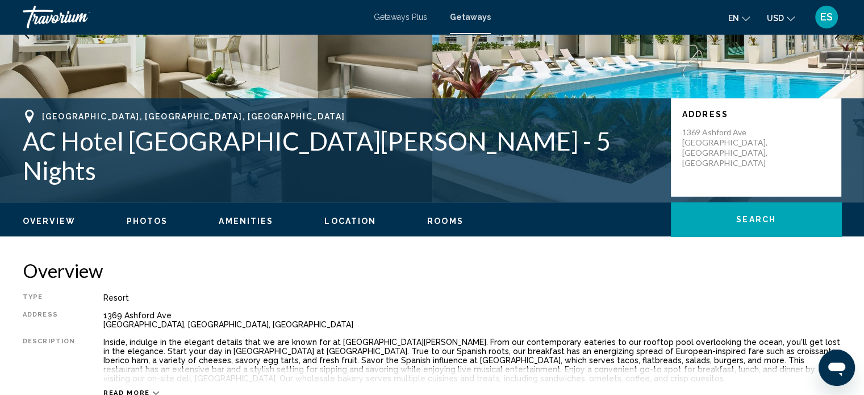
scroll to position [256, 0]
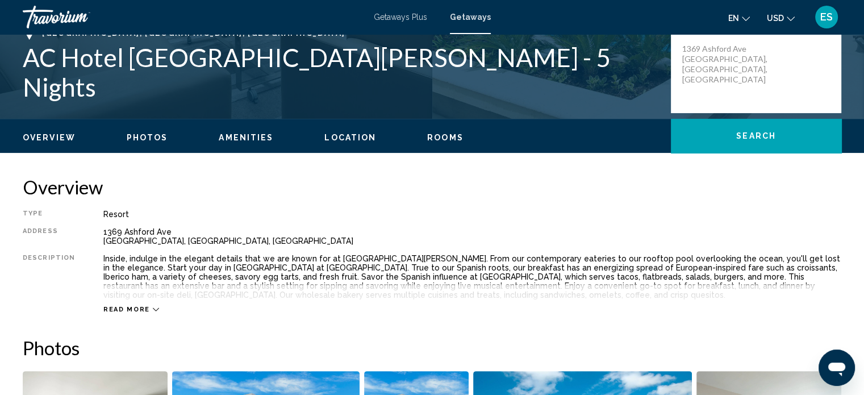
click at [249, 133] on span "Amenities" at bounding box center [246, 137] width 55 height 9
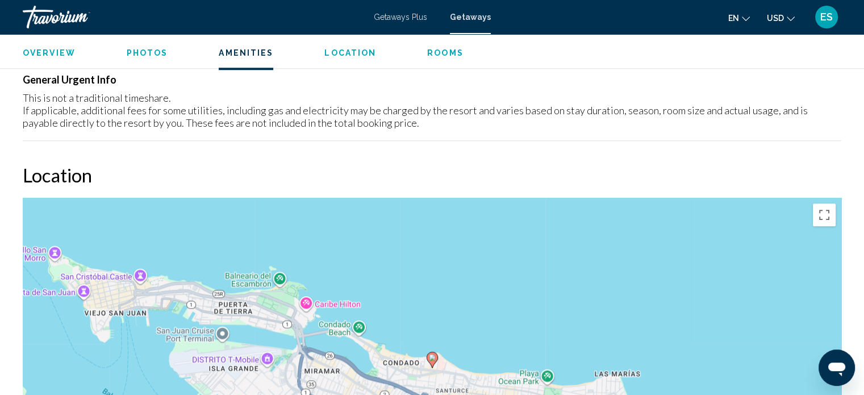
scroll to position [1139, 0]
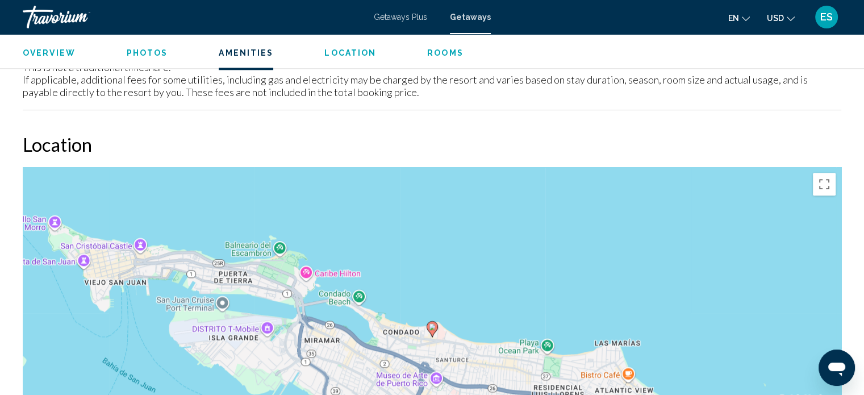
click at [49, 59] on div "Overview Photos Amenities Location Rooms Search" at bounding box center [432, 51] width 864 height 35
click at [55, 52] on span "Overview" at bounding box center [49, 52] width 53 height 9
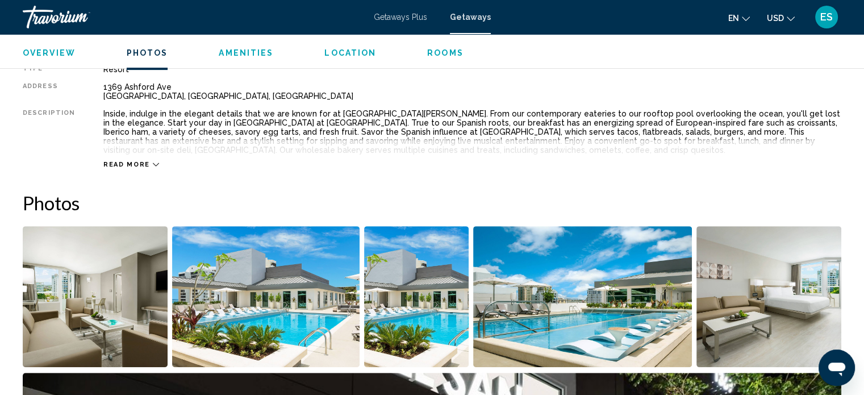
scroll to position [364, 0]
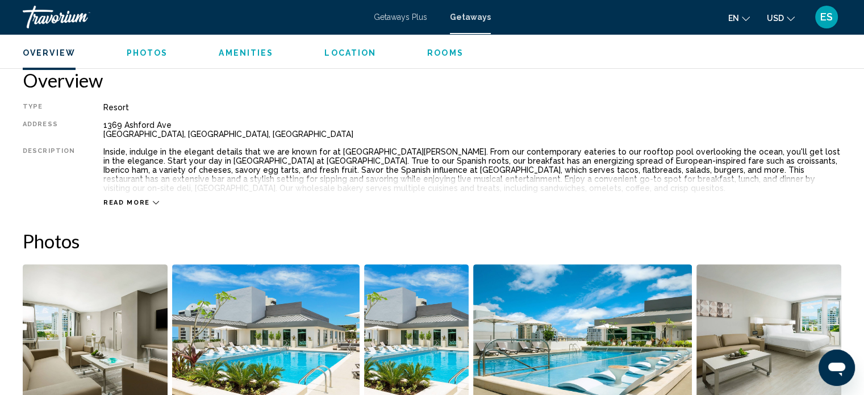
click at [62, 7] on div "Travorium" at bounding box center [80, 17] width 114 height 23
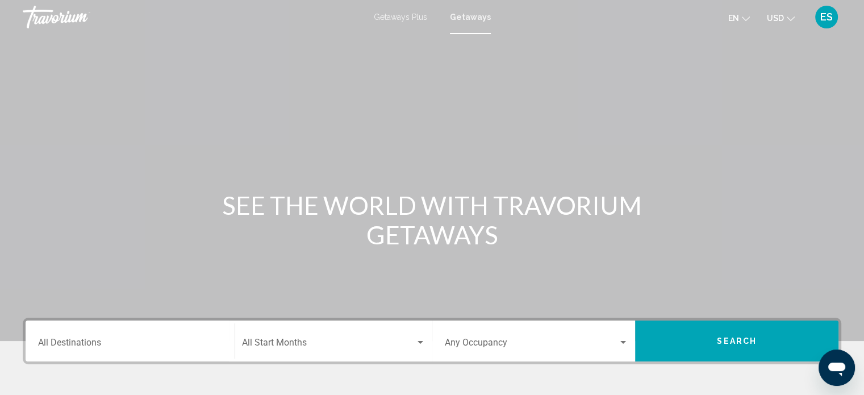
click at [66, 18] on div "Travorium" at bounding box center [80, 17] width 114 height 23
